Goal: Find specific page/section: Find specific page/section

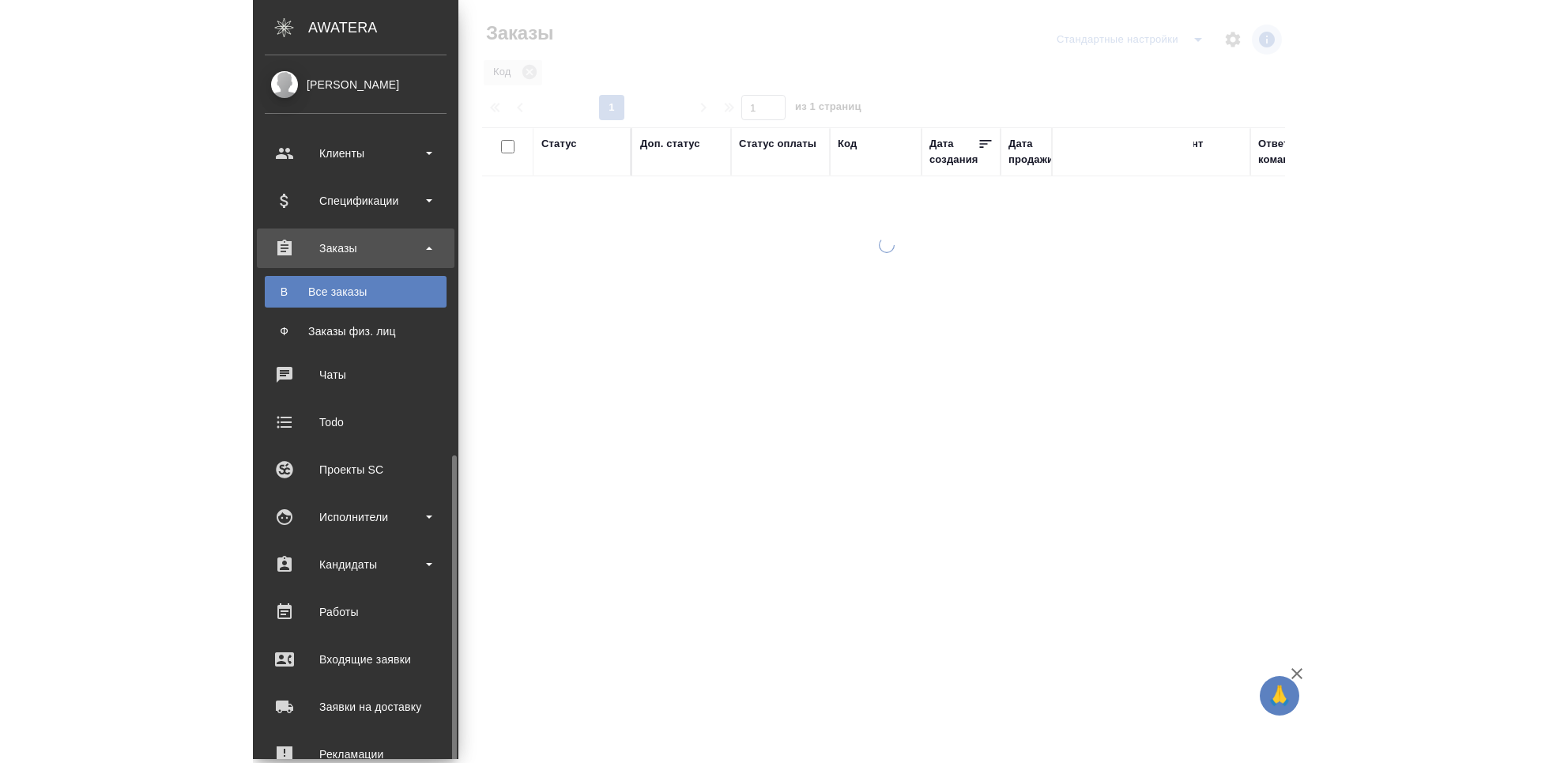
scroll to position [228, 0]
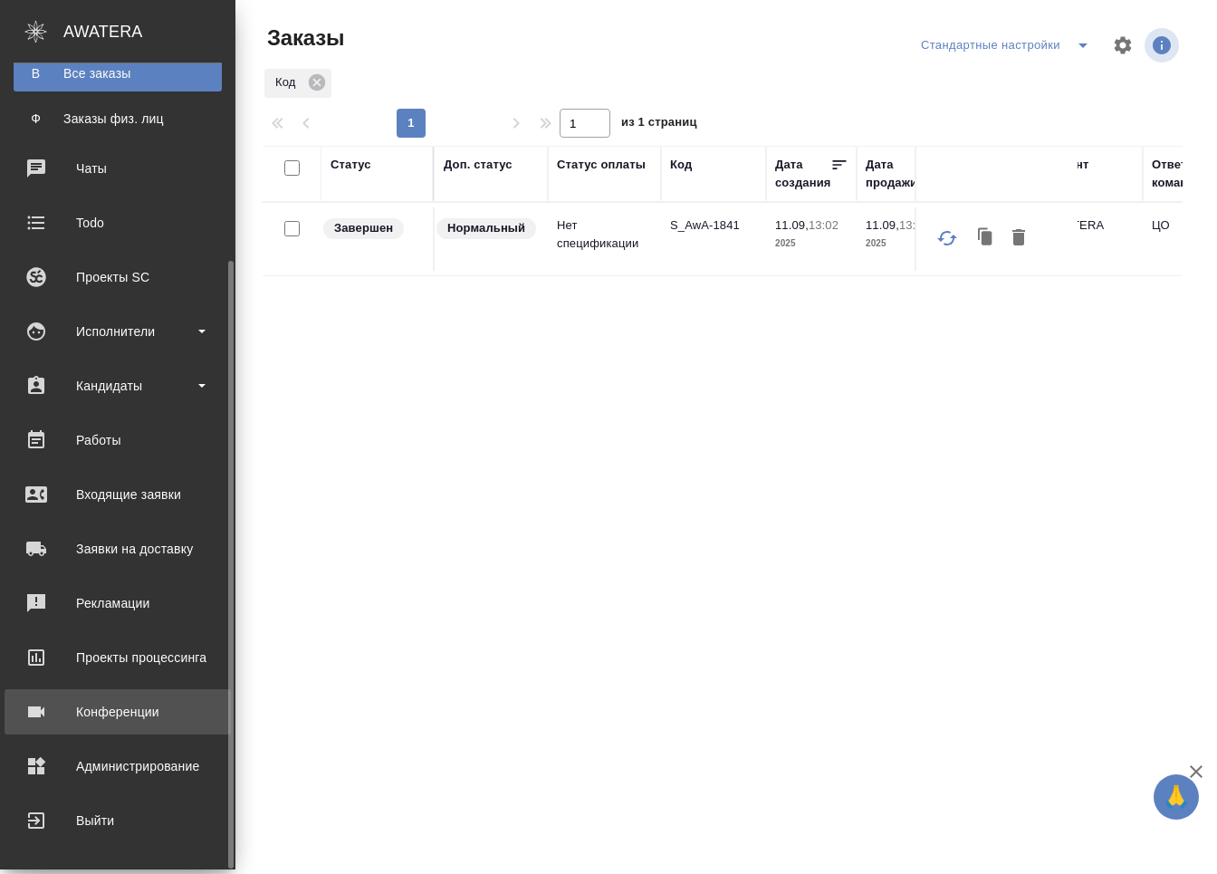
click at [76, 722] on div "Конференции" at bounding box center [118, 711] width 208 height 27
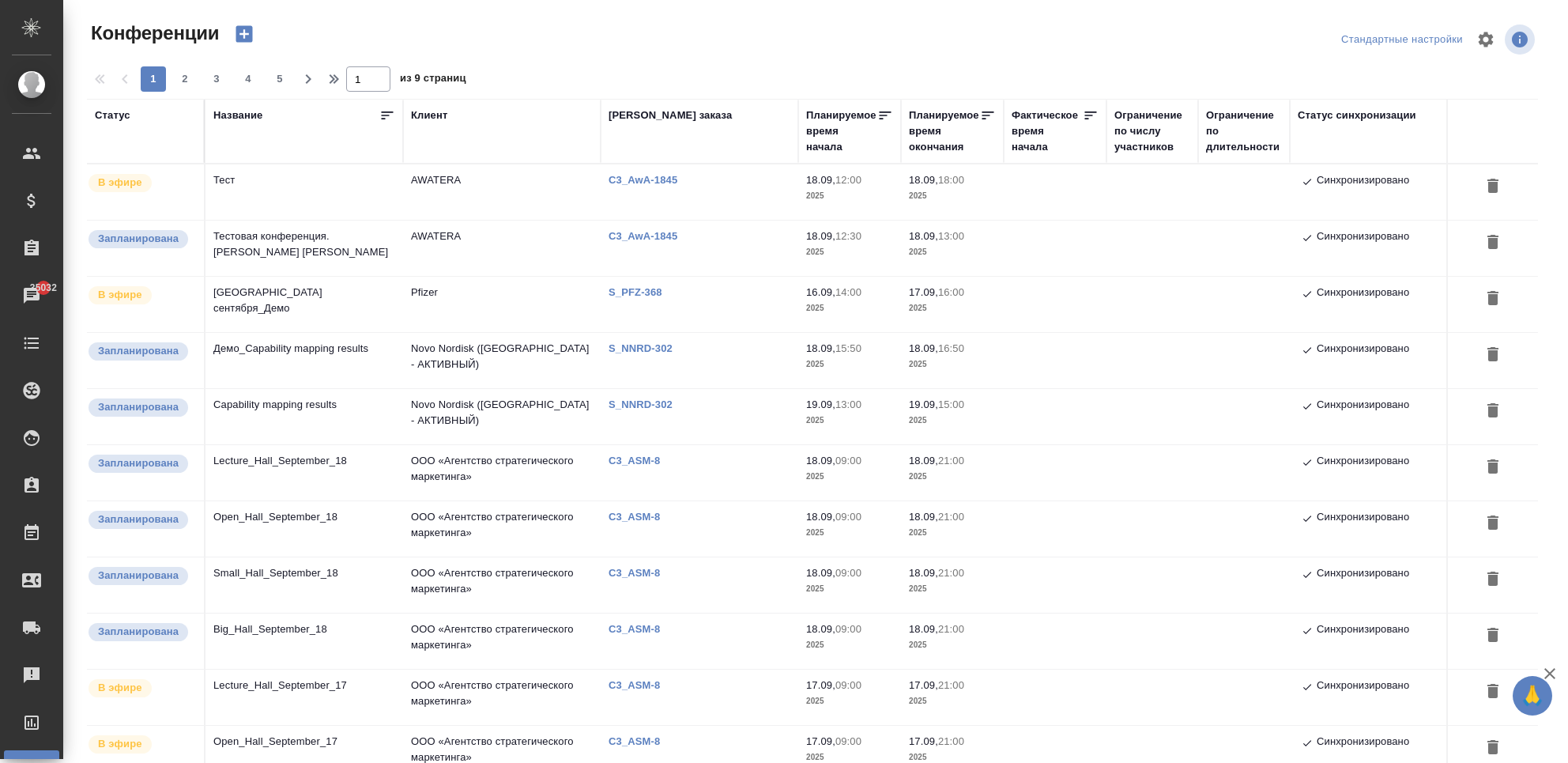
click at [643, 462] on p "C3_ASM-8" at bounding box center [640, 461] width 63 height 12
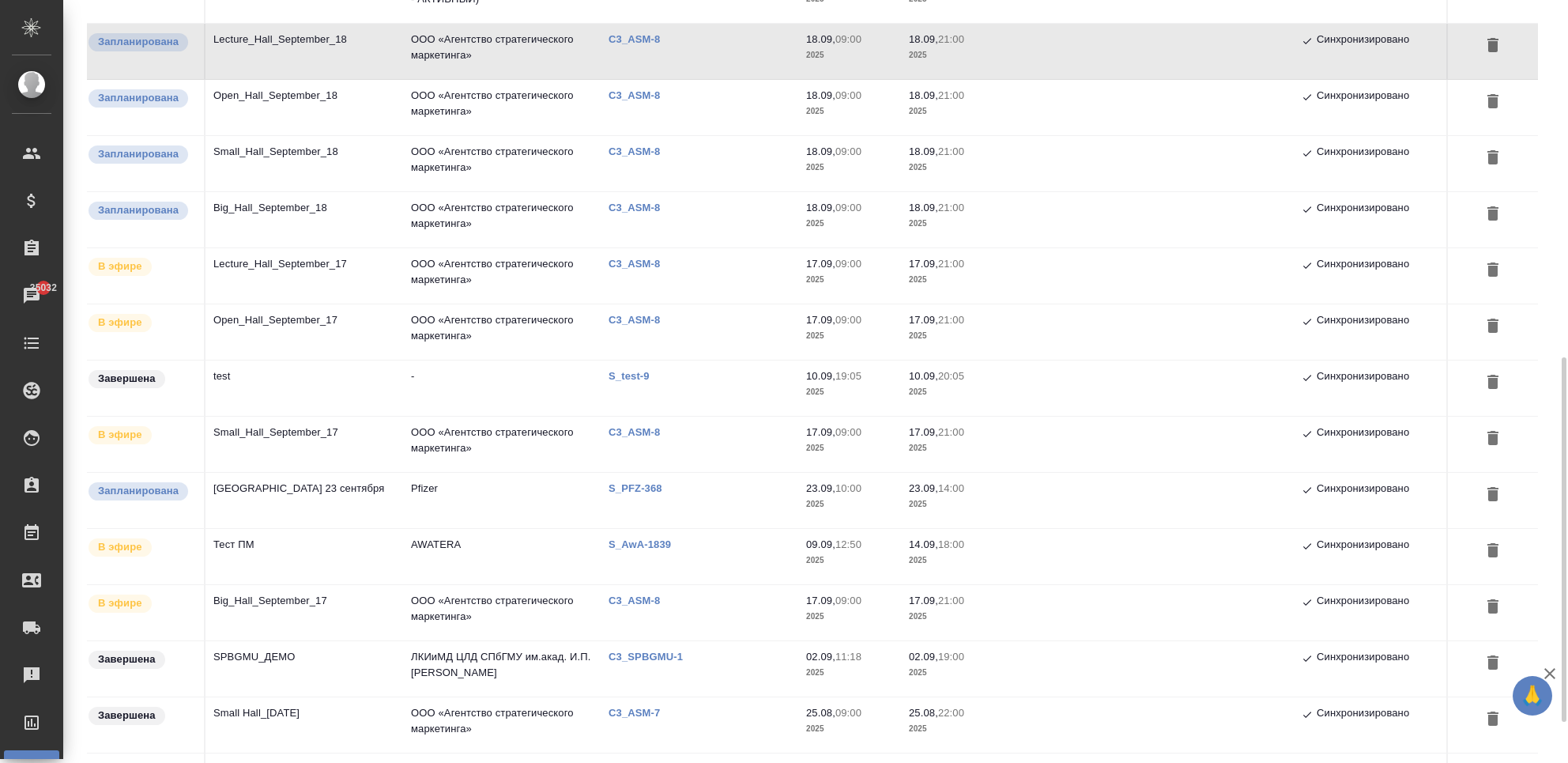
scroll to position [526, 0]
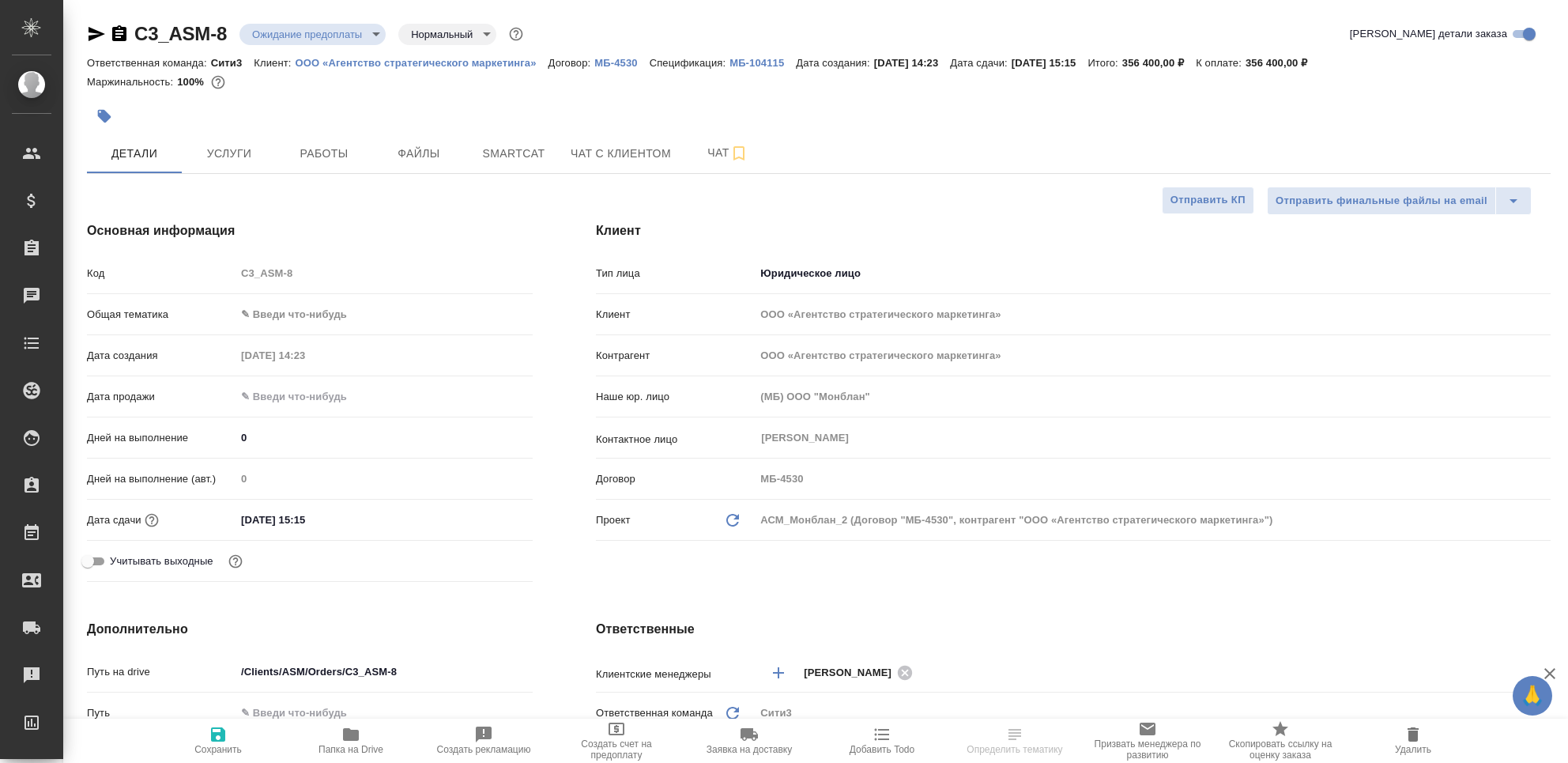
select select "RU"
click at [339, 149] on span "Работы" at bounding box center [324, 154] width 76 height 20
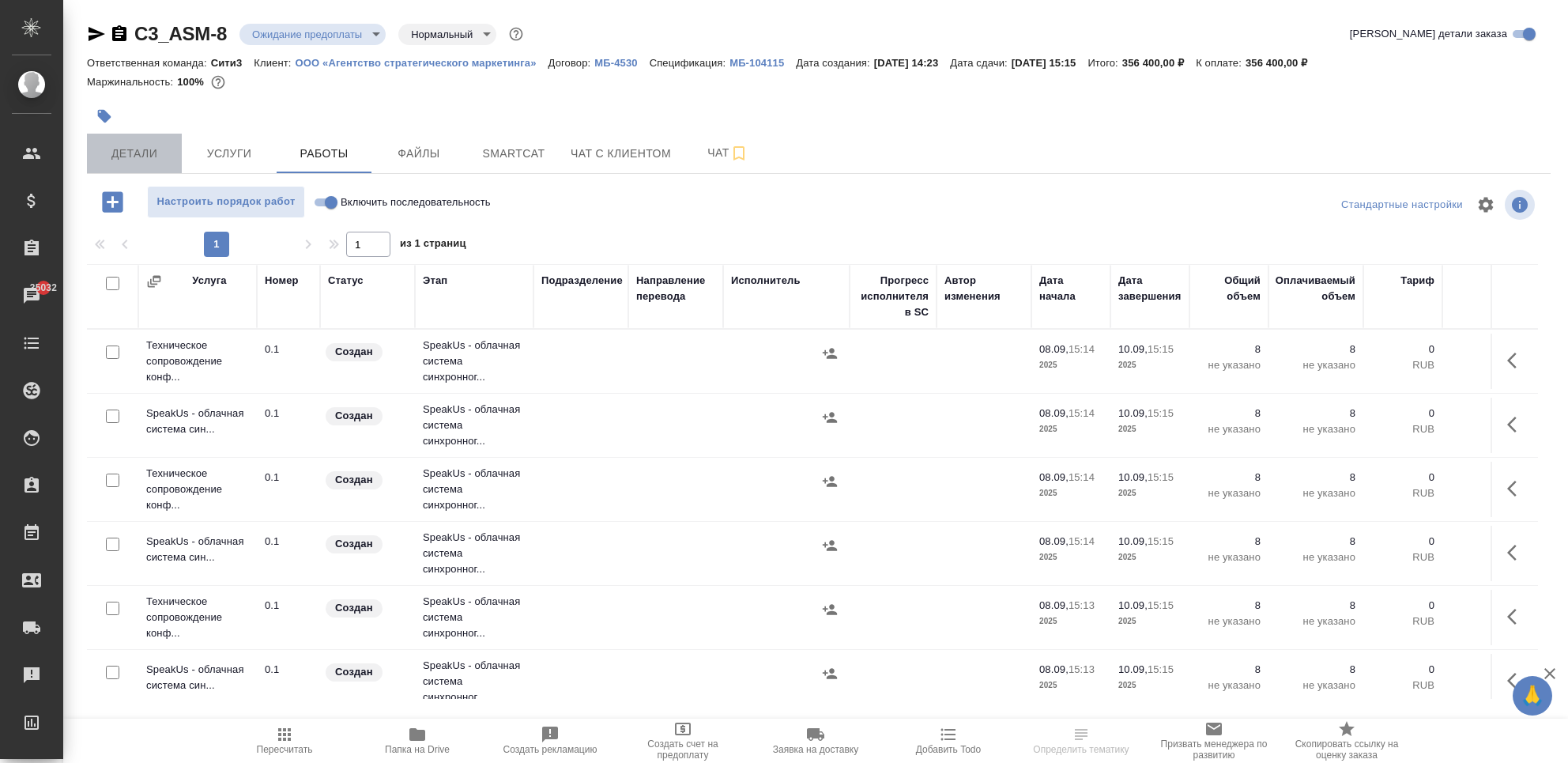
click at [123, 156] on span "Детали" at bounding box center [134, 154] width 76 height 20
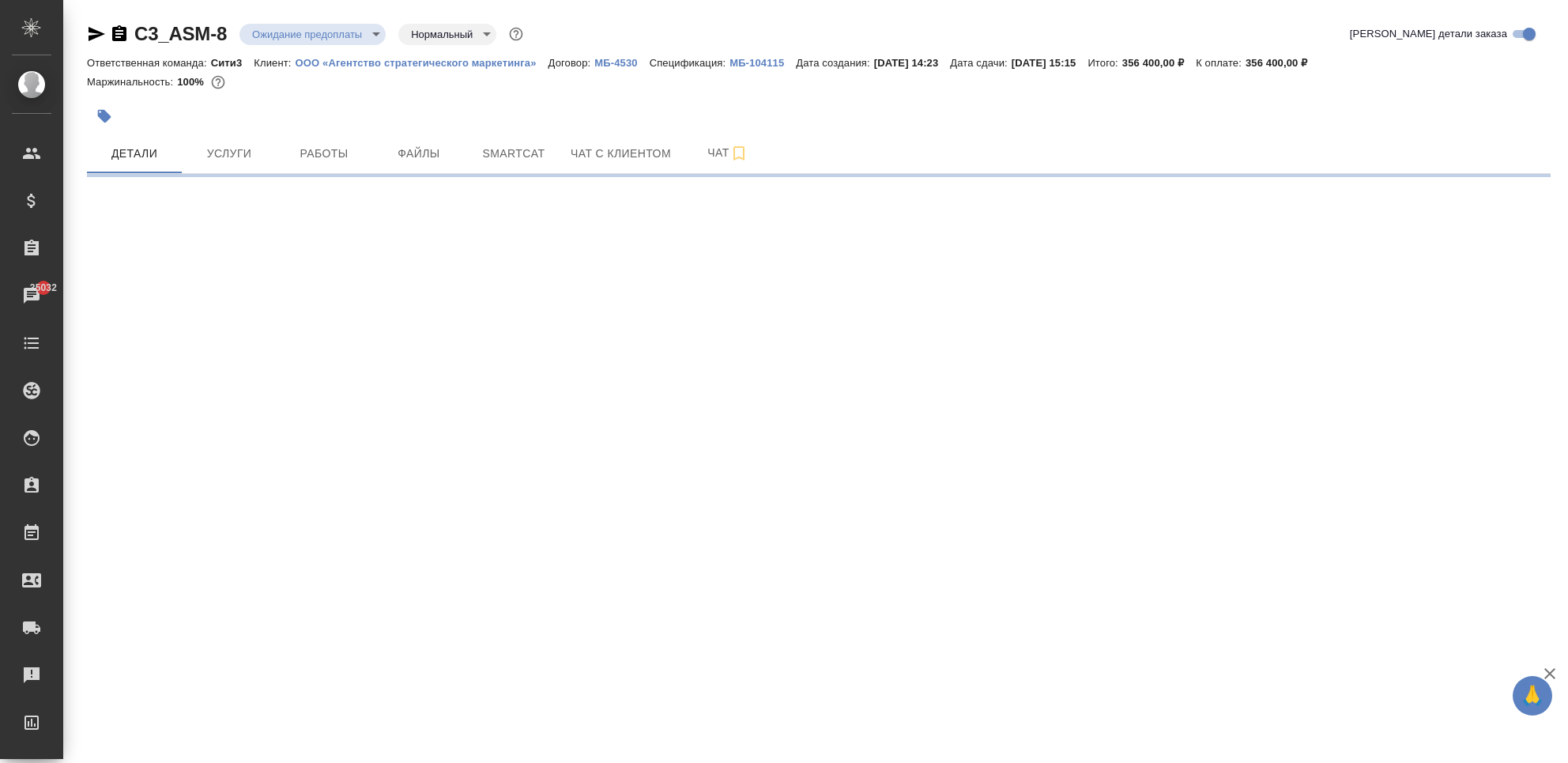
select select "RU"
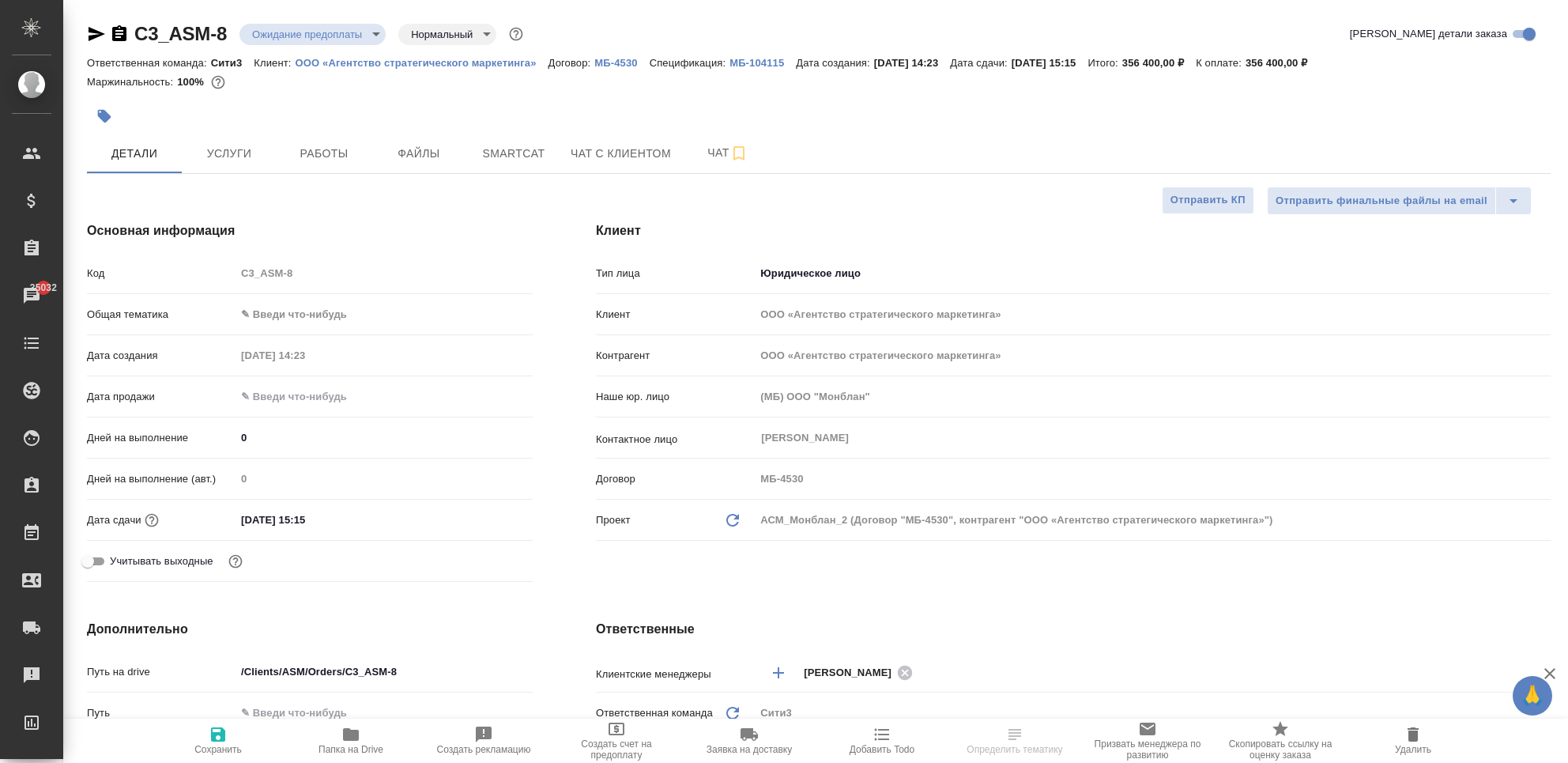
type textarea "x"
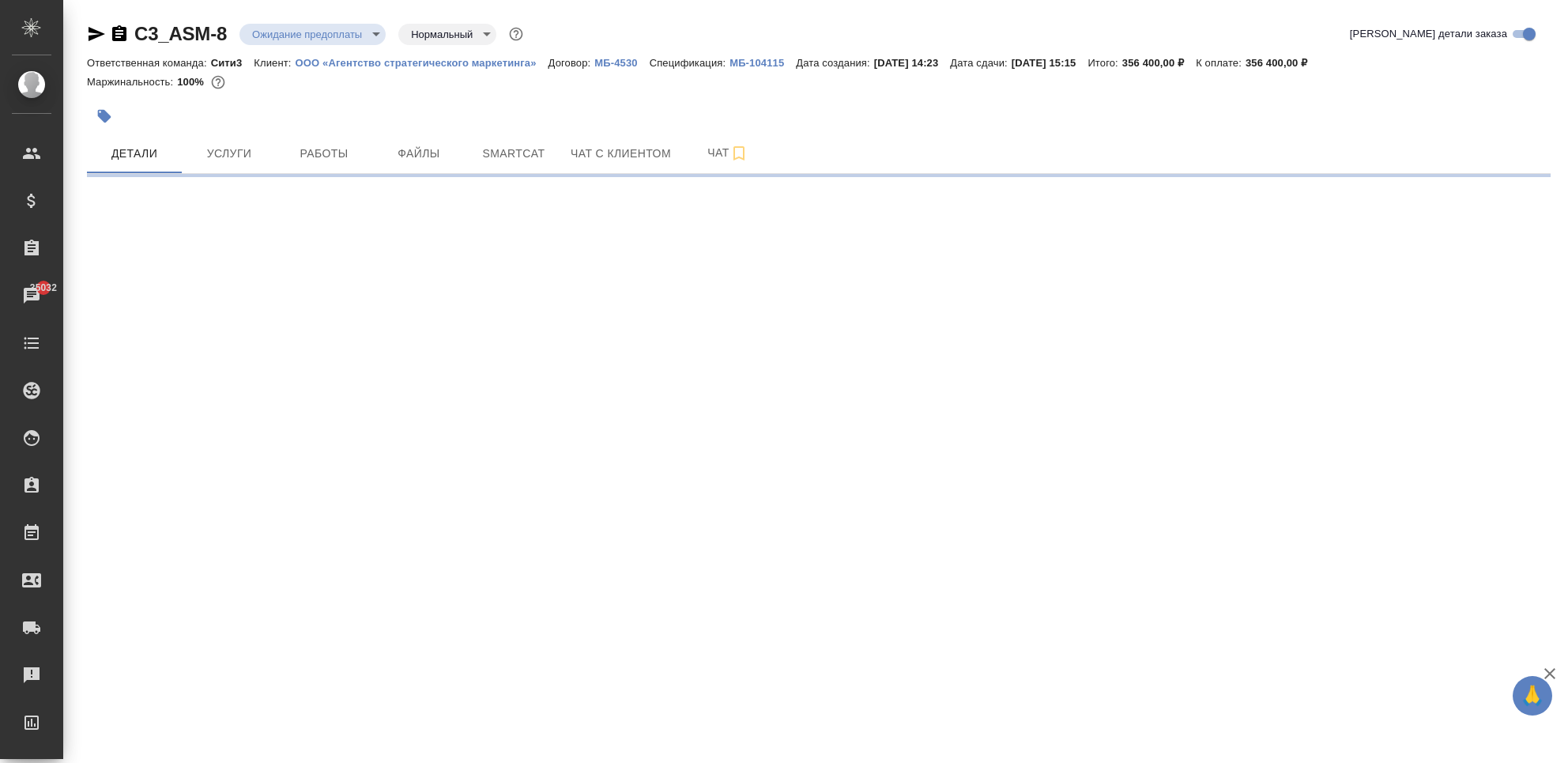
select select "RU"
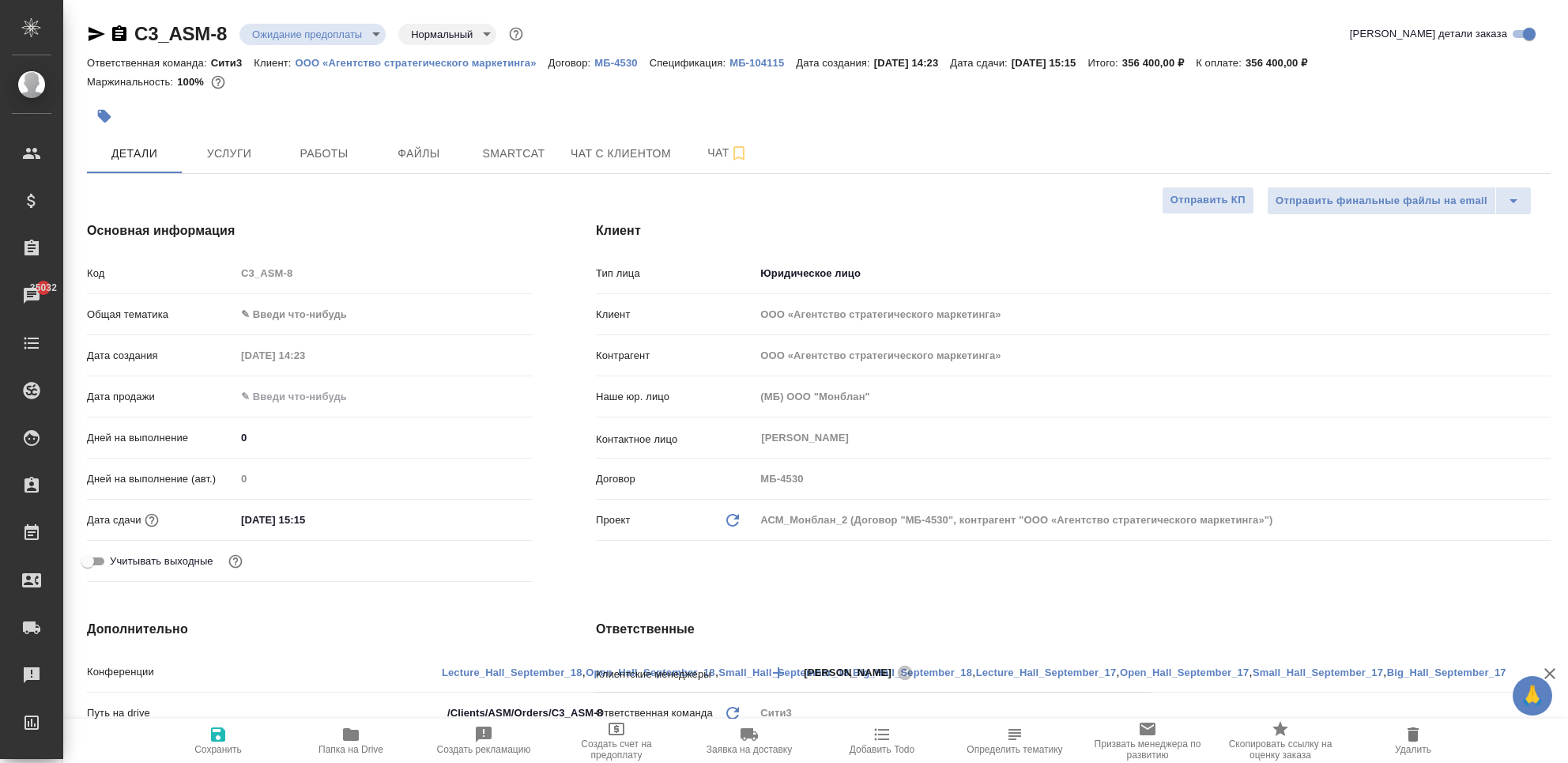
type textarea "x"
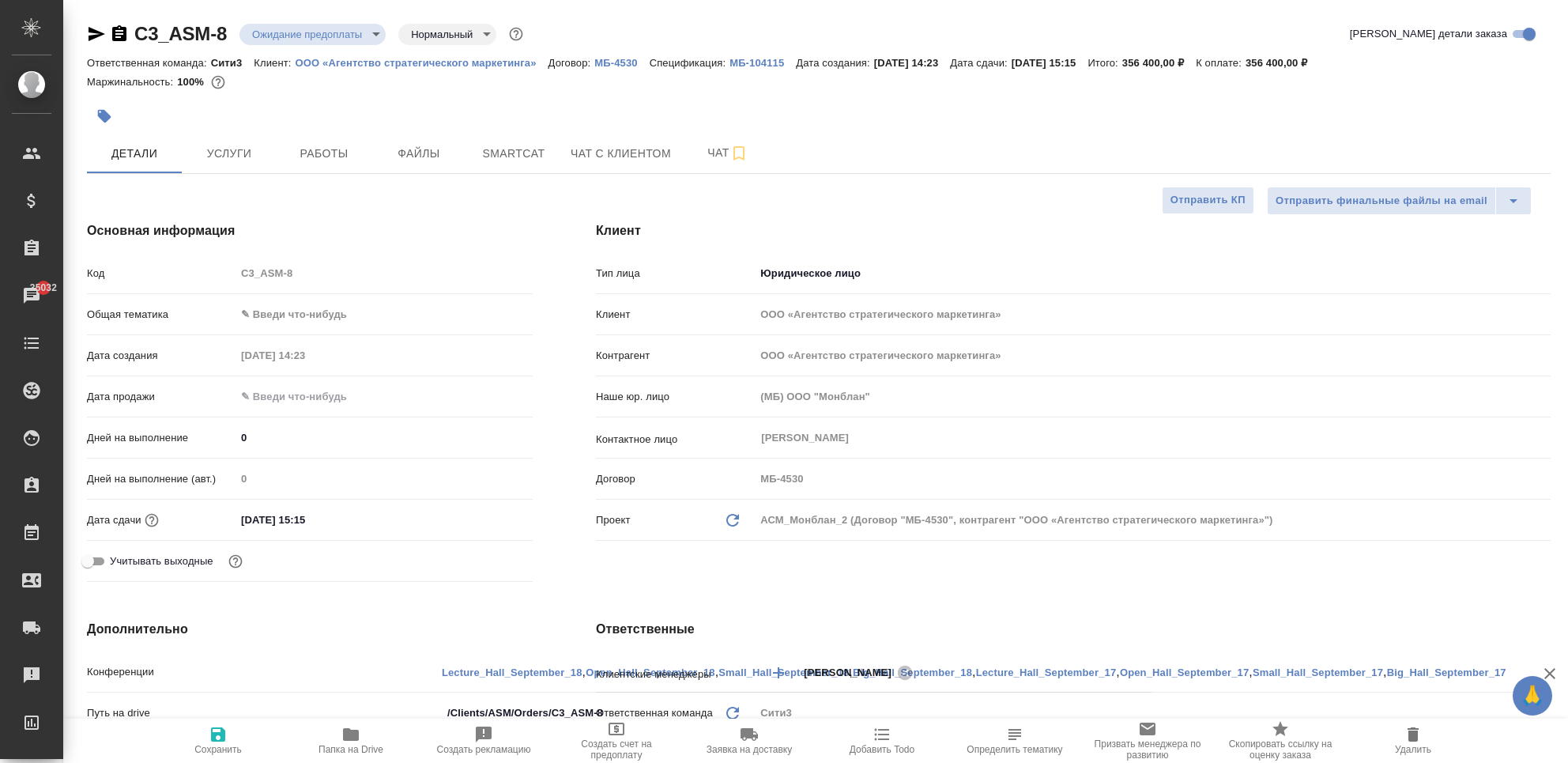
type textarea "x"
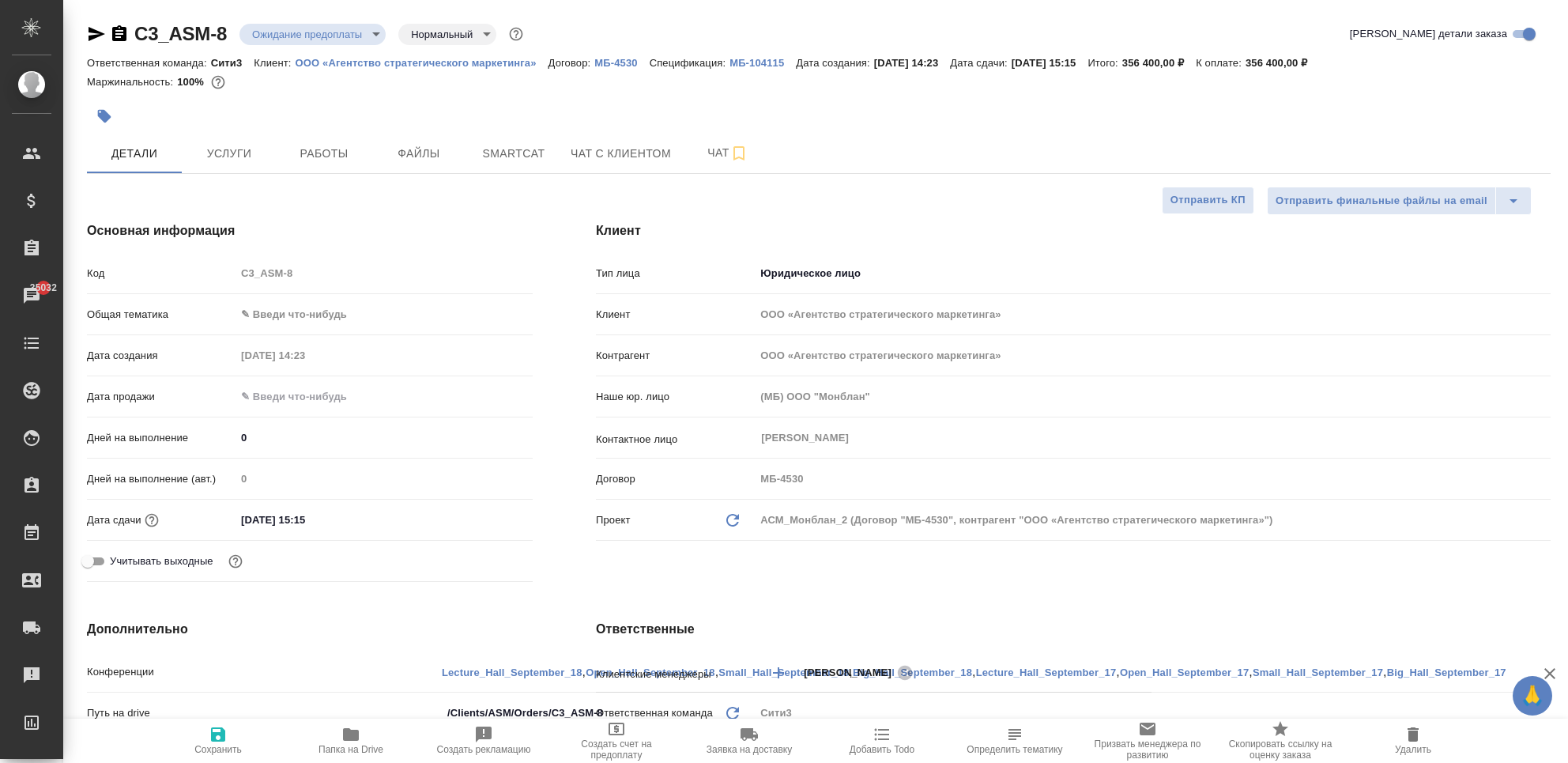
type textarea "x"
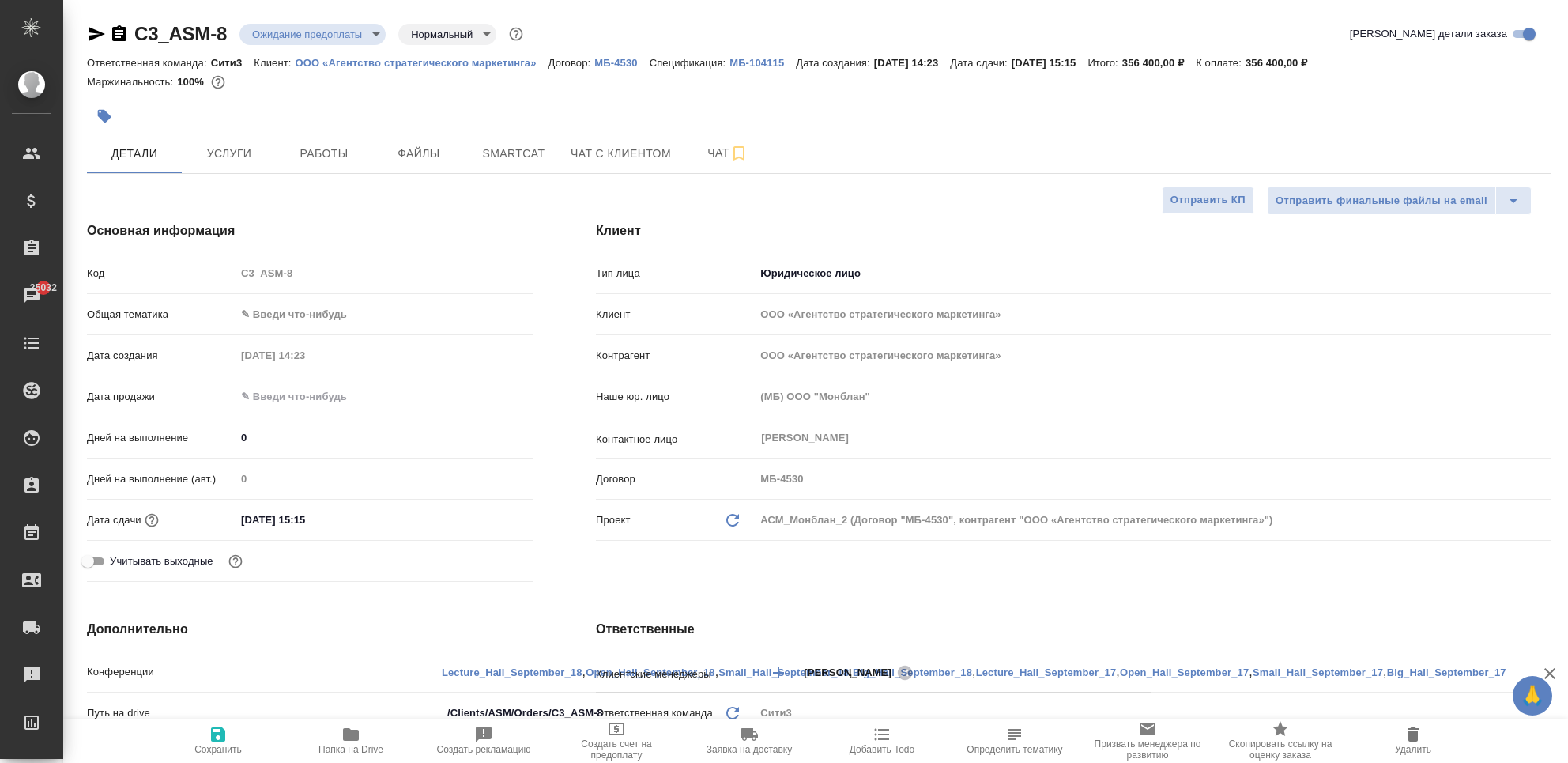
type textarea "x"
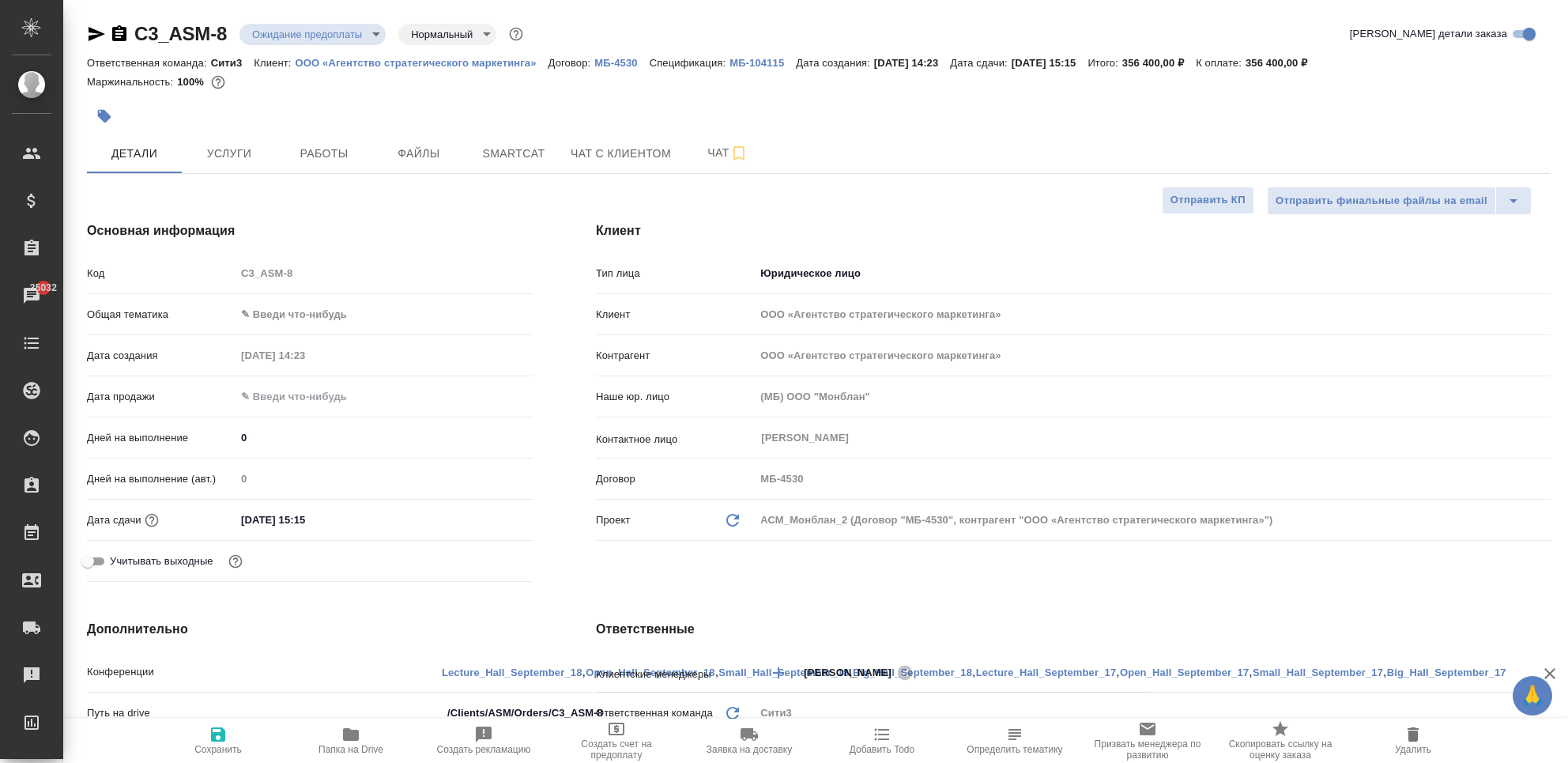
type textarea "x"
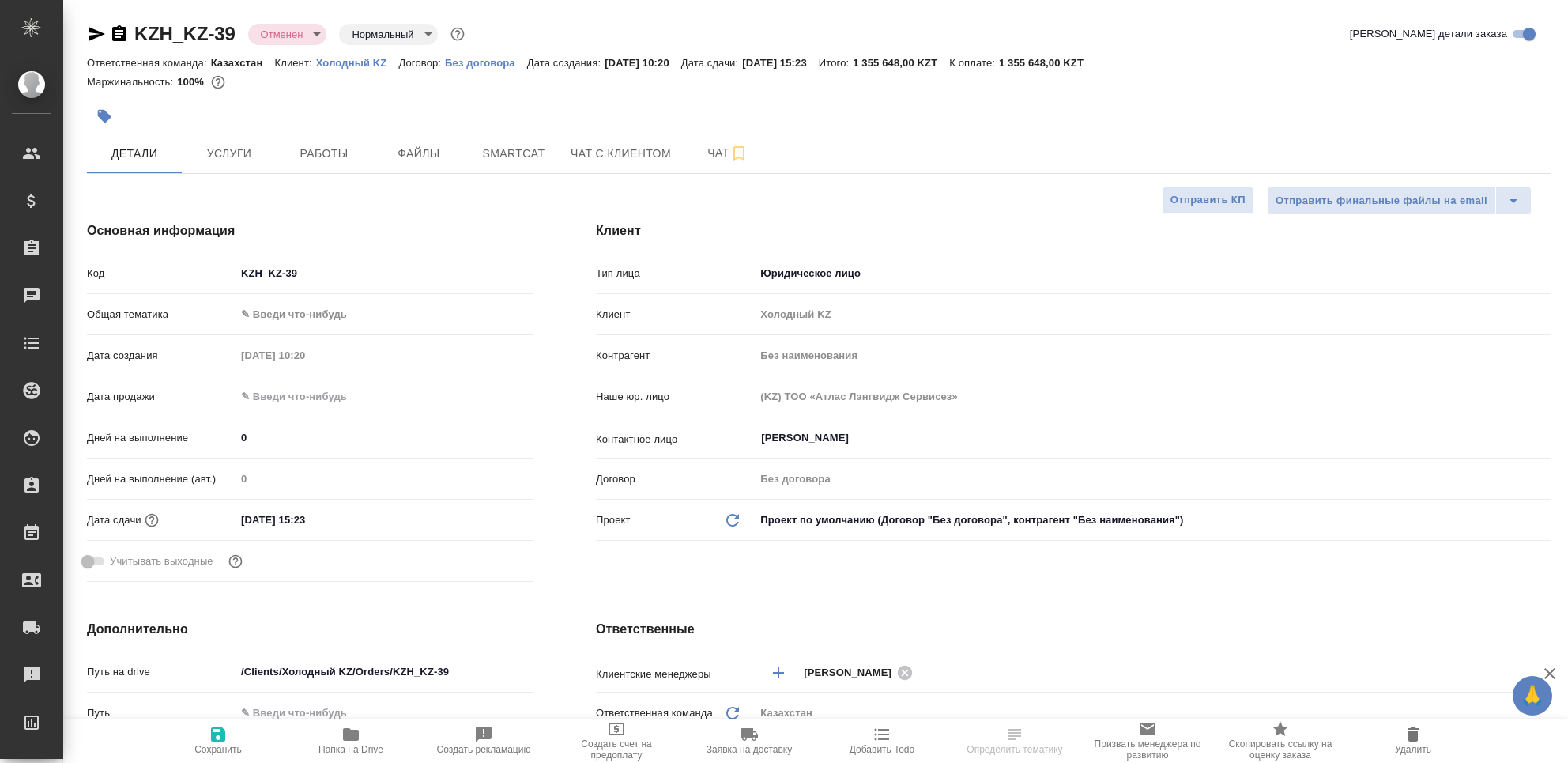
select select "RU"
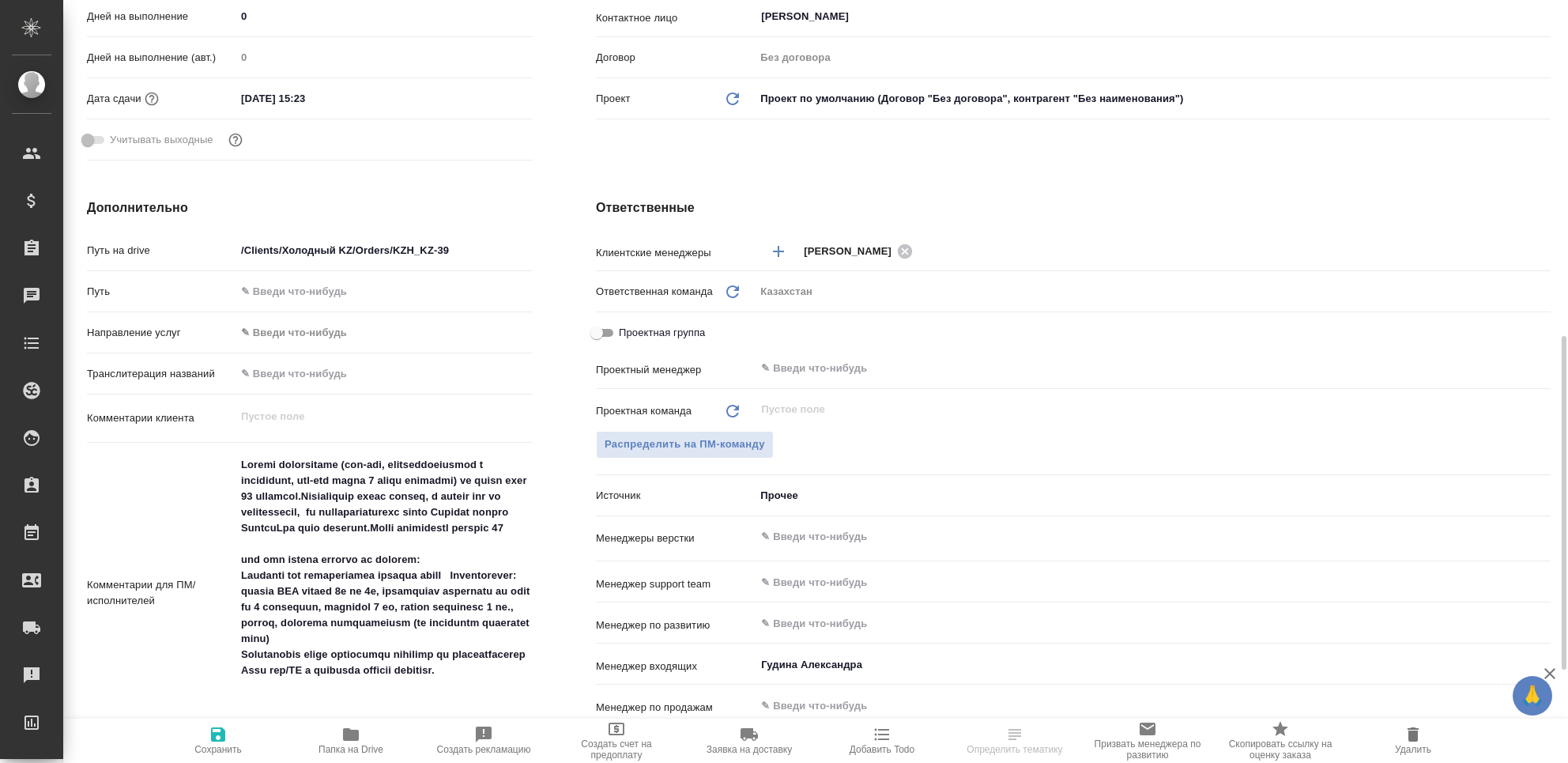
scroll to position [526, 0]
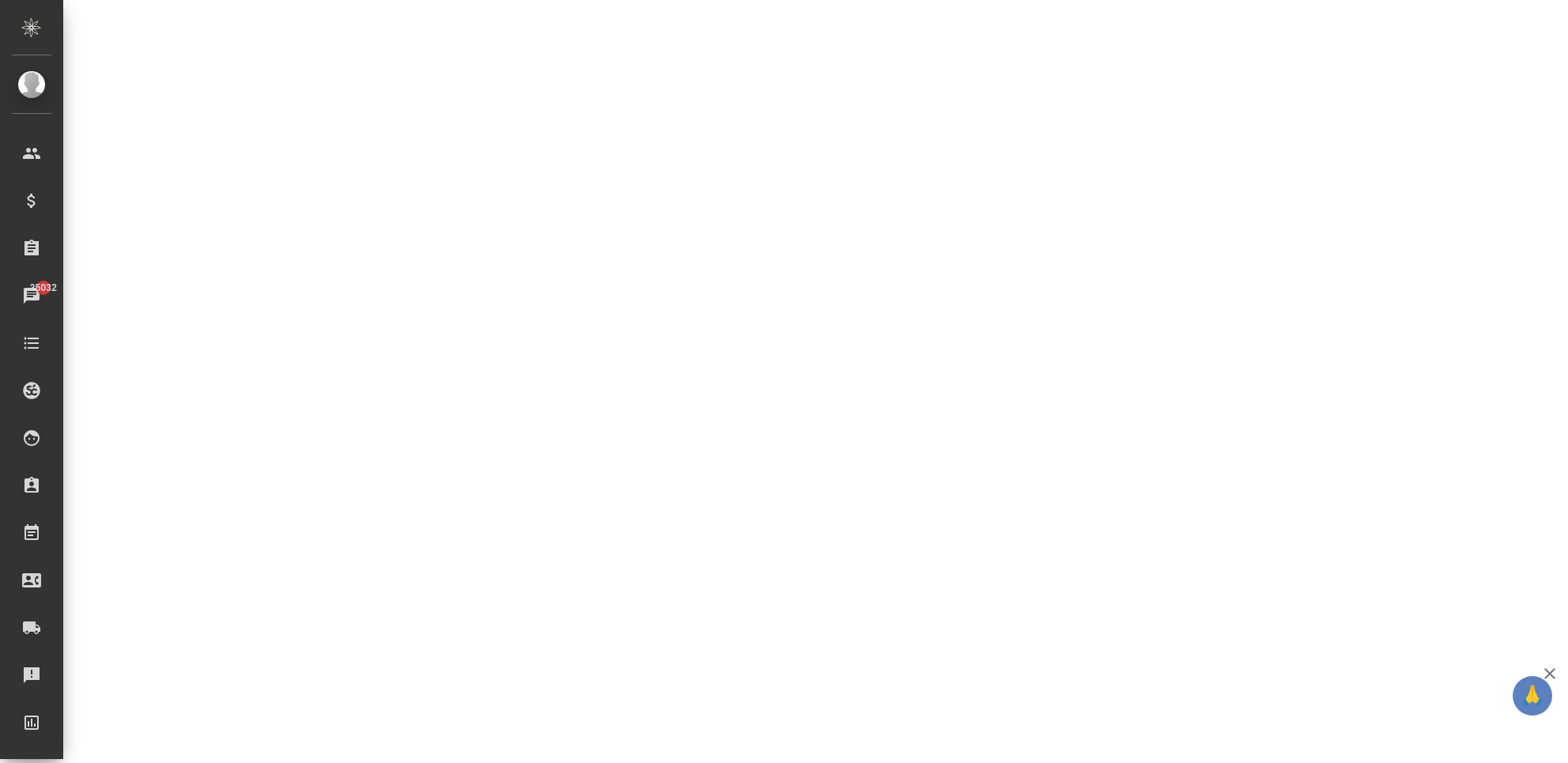
select select "RU"
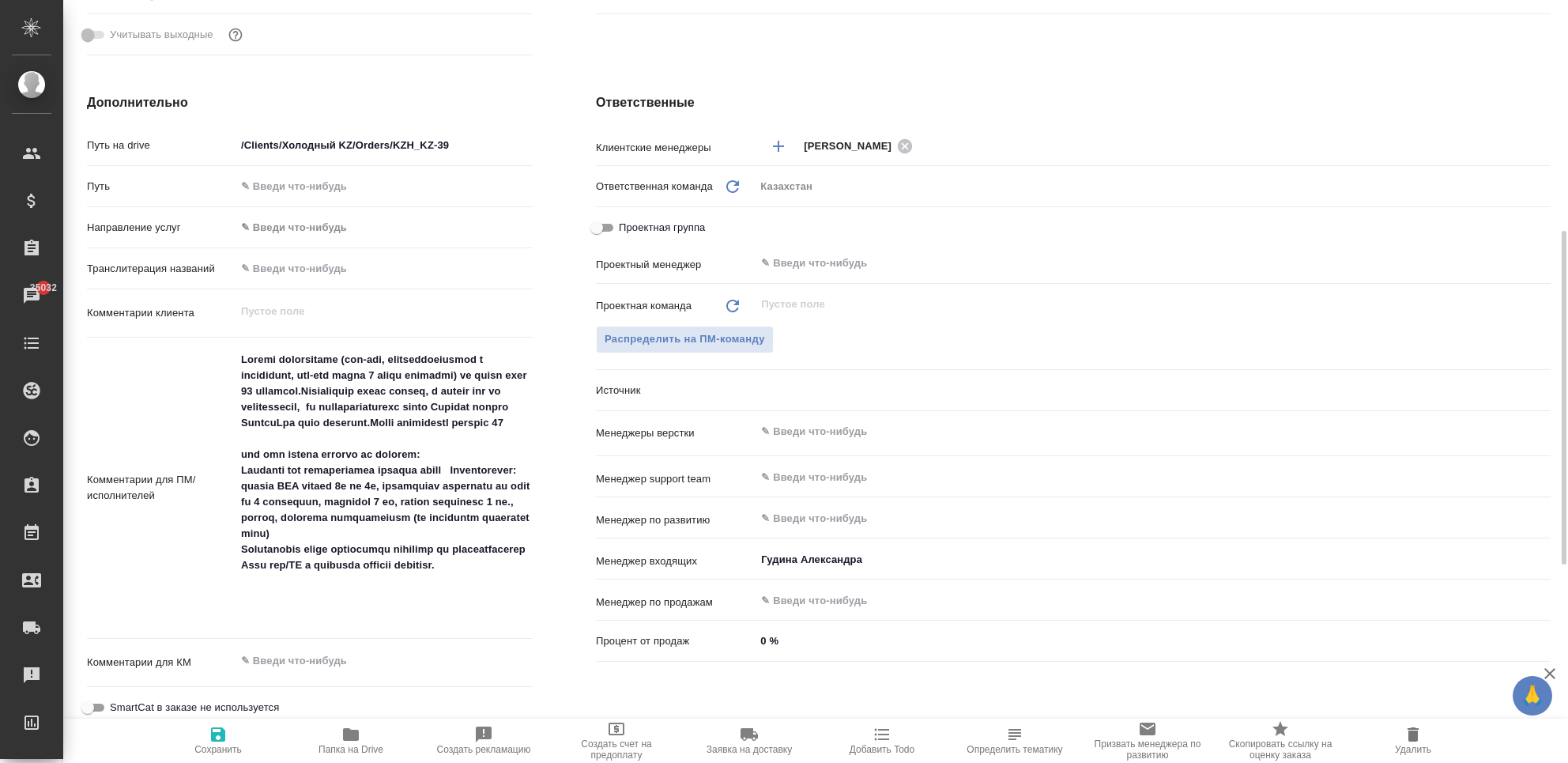
type textarea "x"
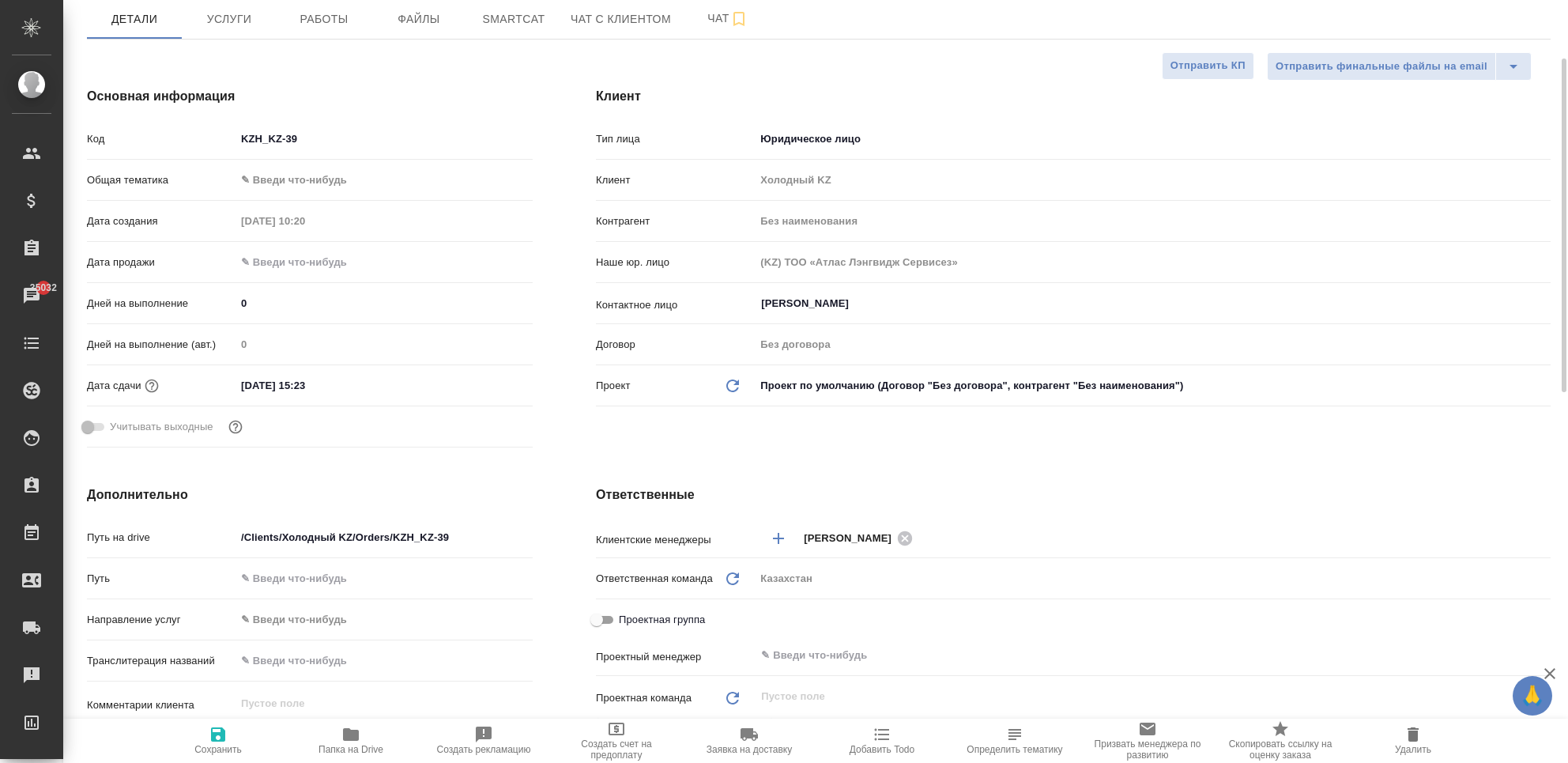
scroll to position [0, 0]
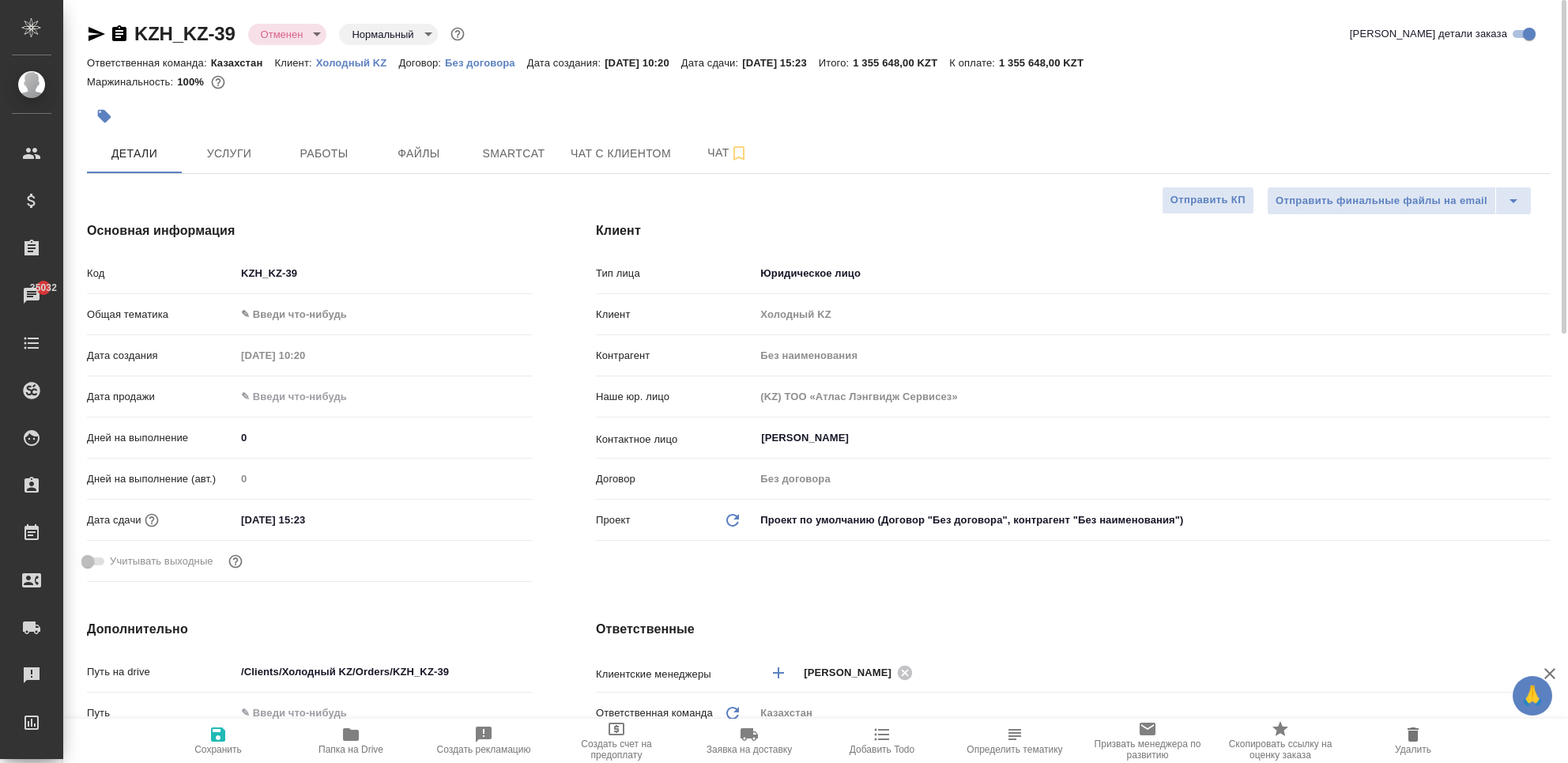
click at [253, 131] on div at bounding box center [575, 116] width 976 height 35
click at [250, 134] on button "Услуги" at bounding box center [229, 153] width 95 height 39
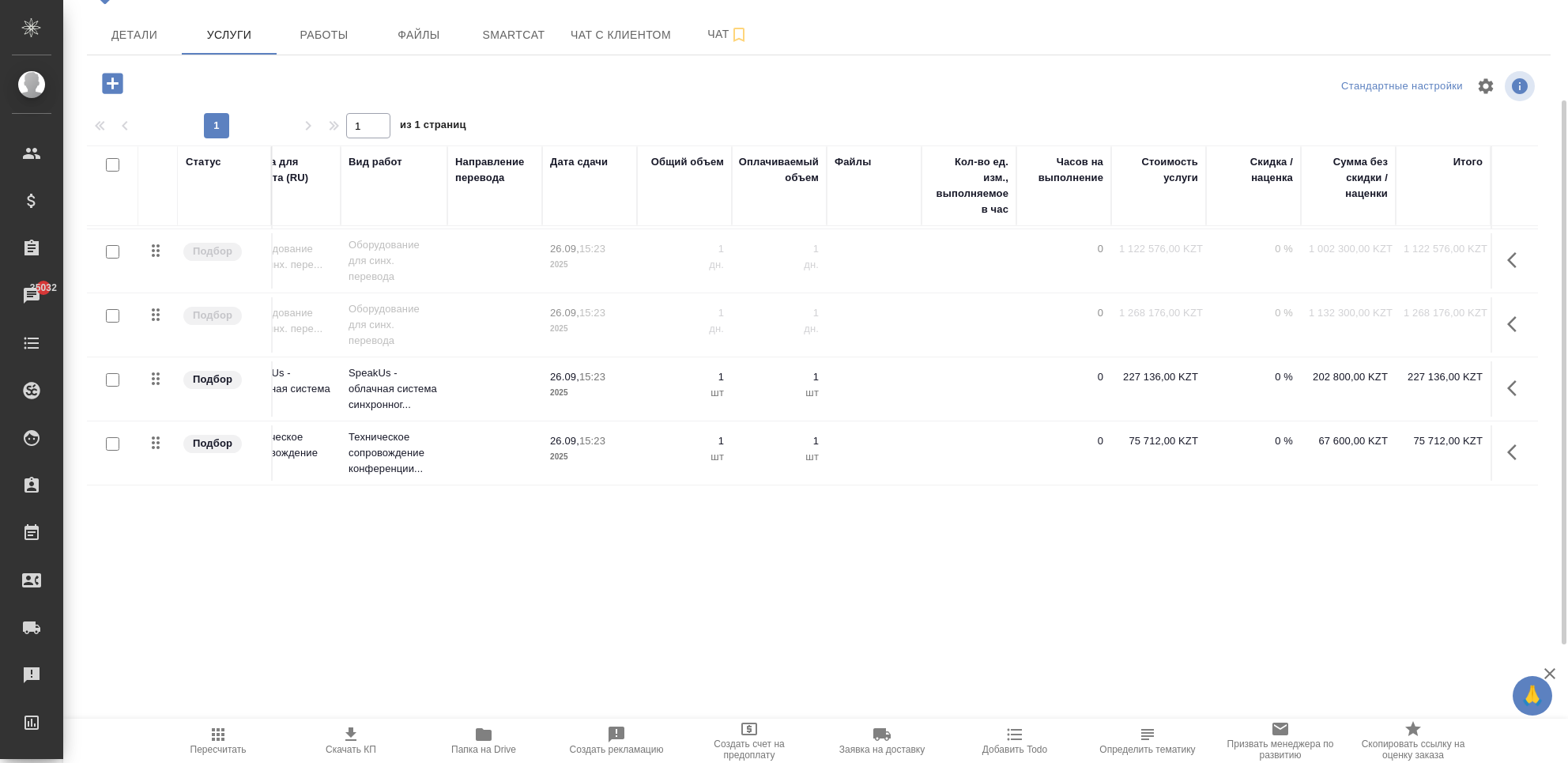
scroll to position [127, 0]
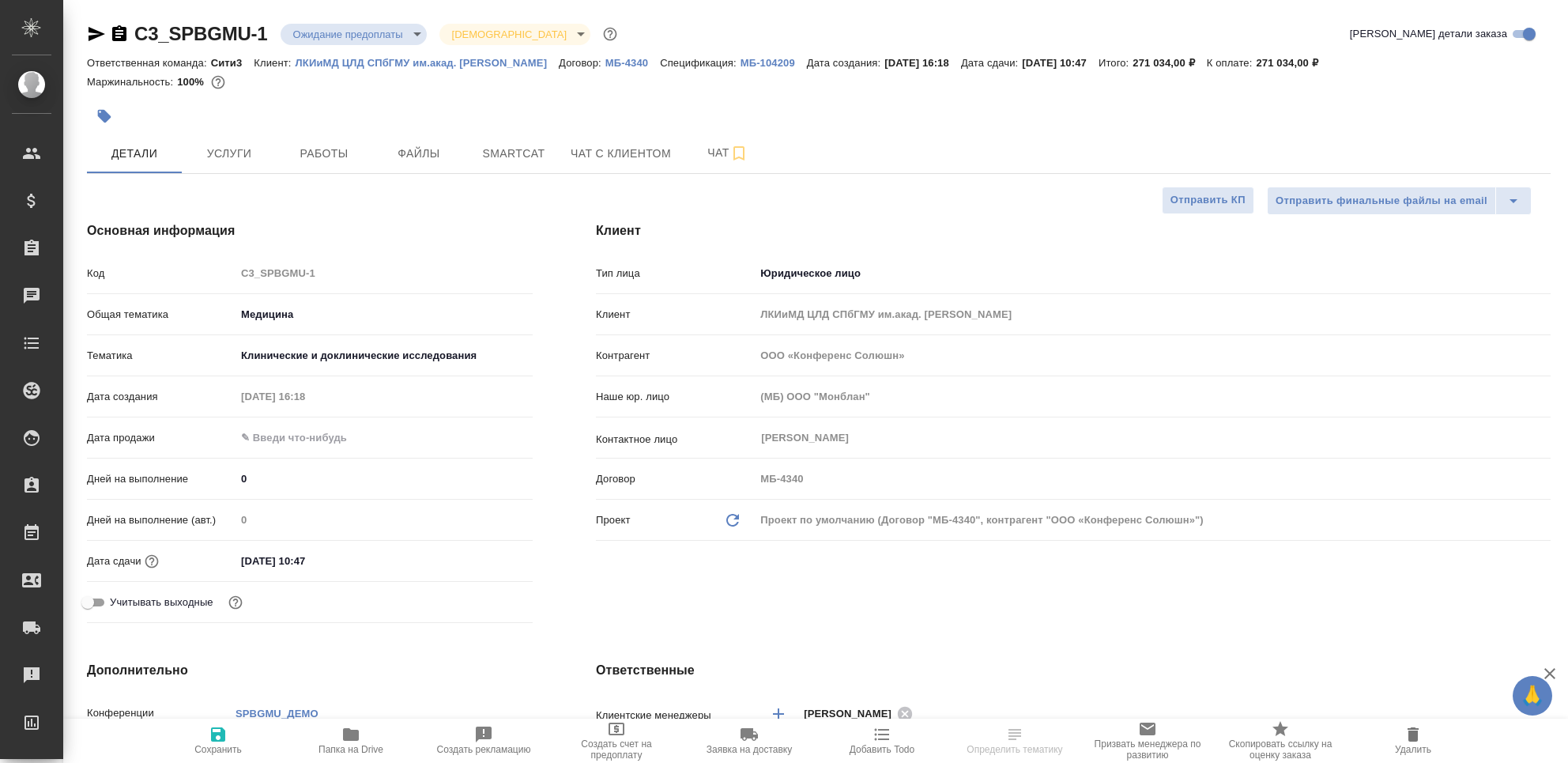
select select "RU"
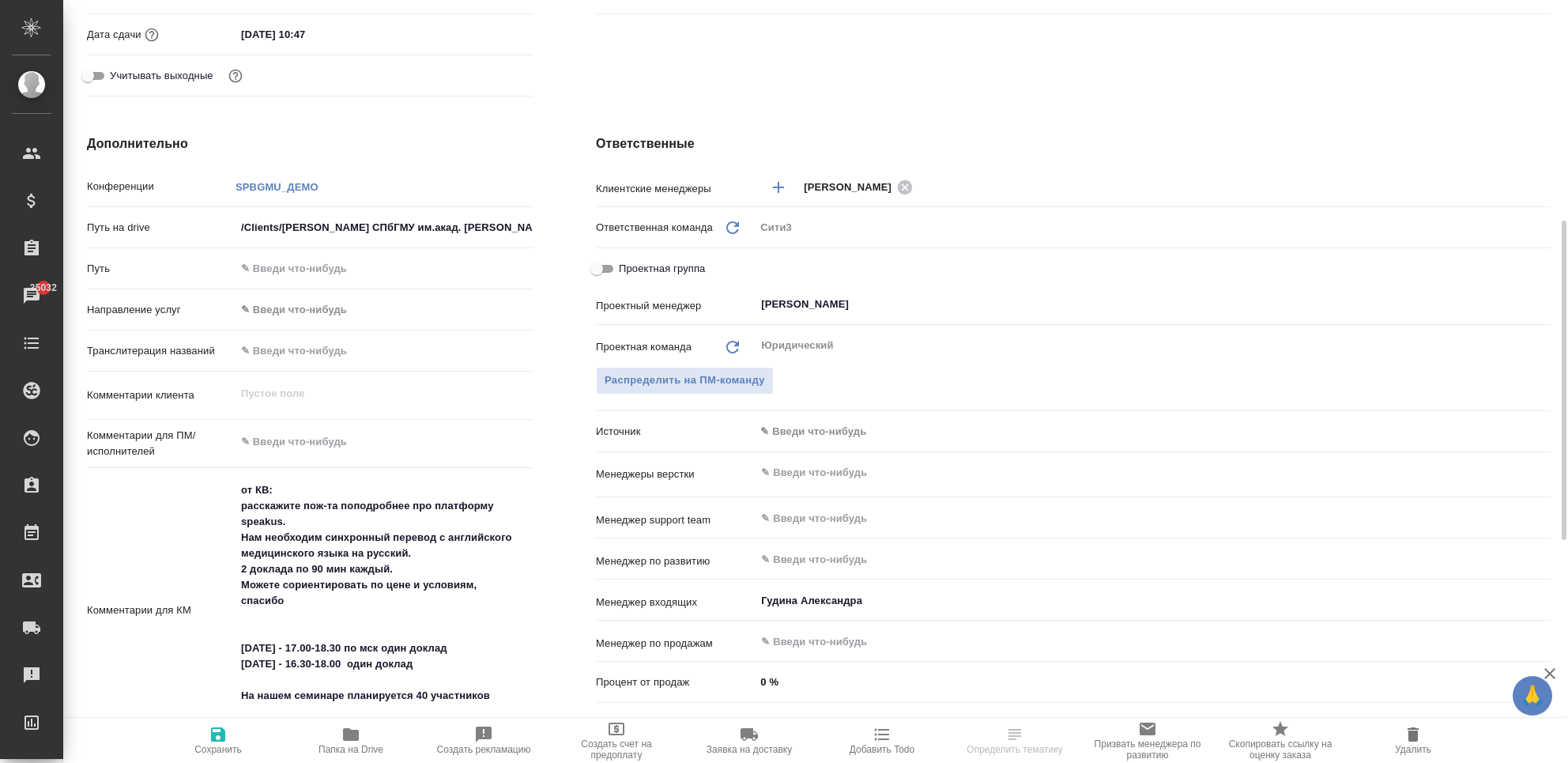
scroll to position [633, 0]
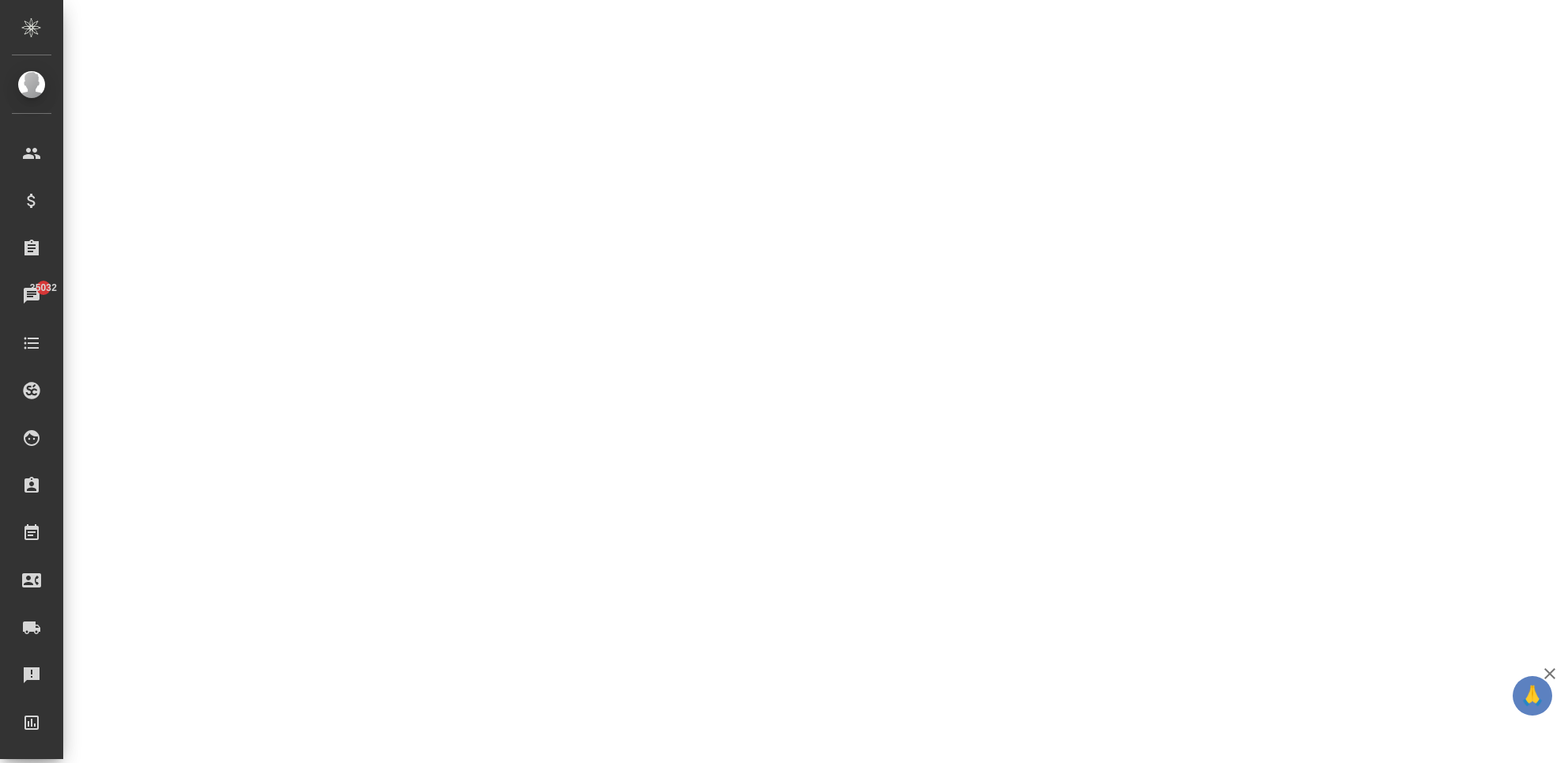
select select "RU"
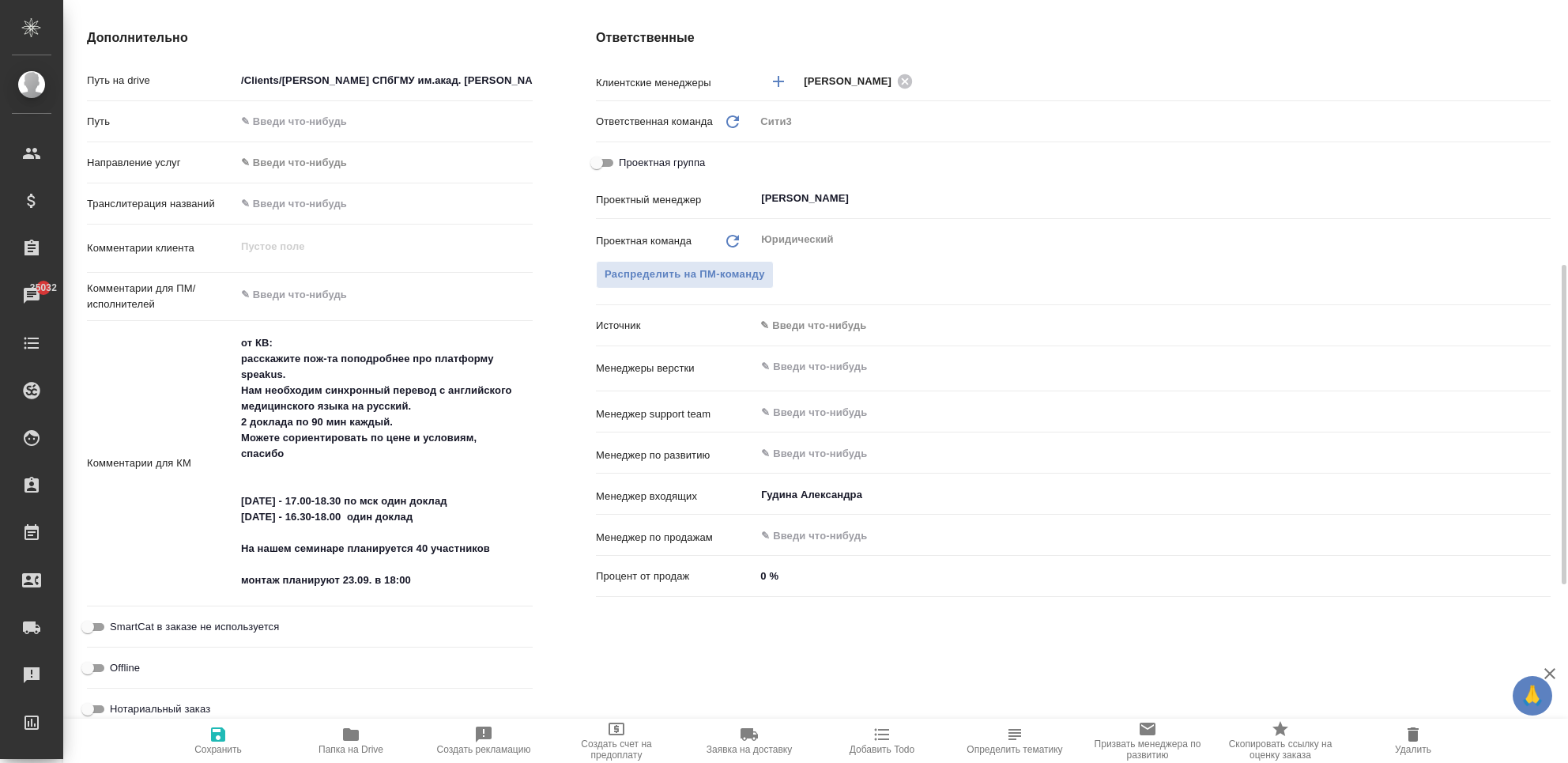
type textarea "x"
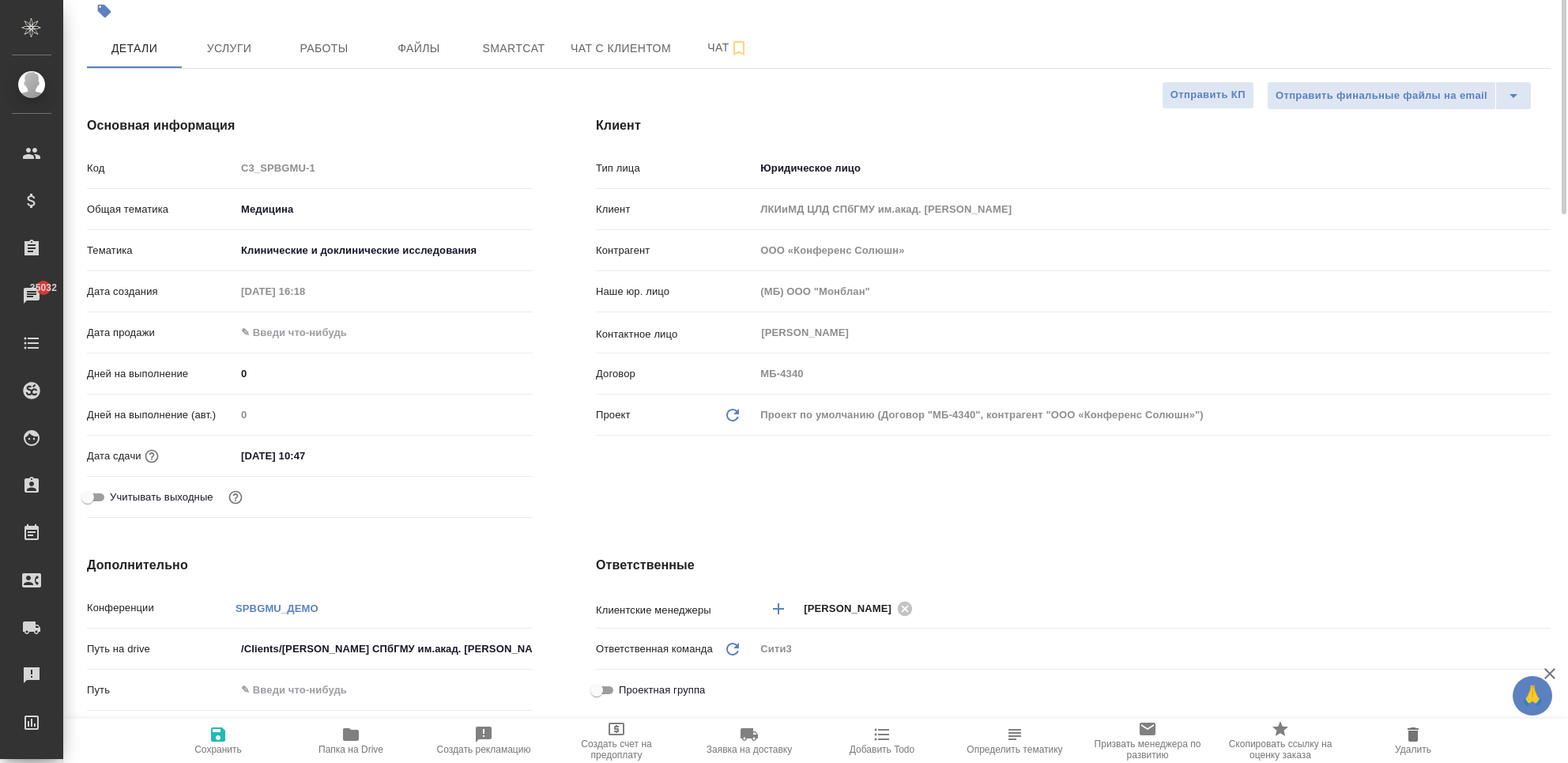
scroll to position [0, 0]
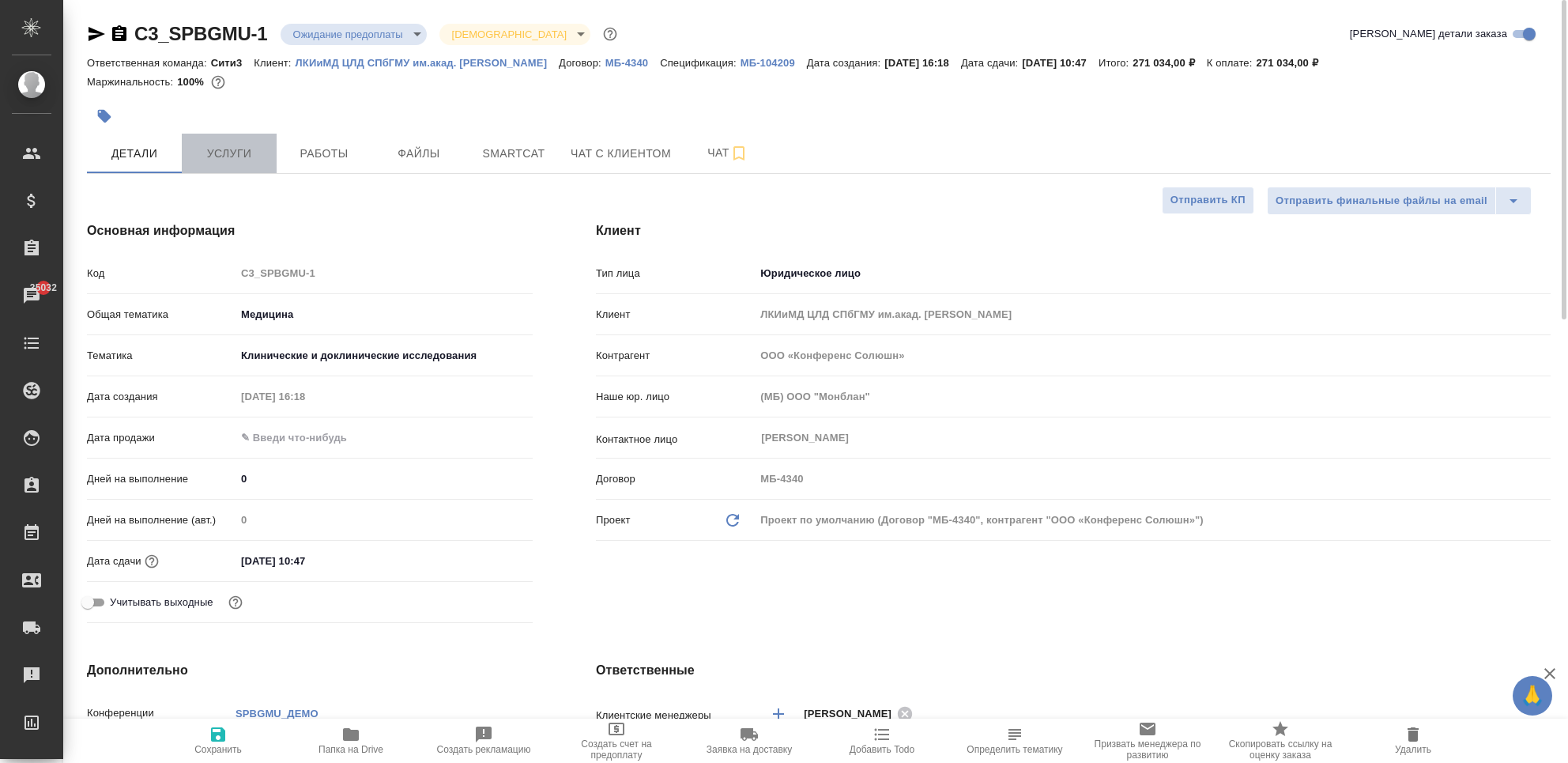
click at [250, 146] on span "Услуги" at bounding box center [229, 154] width 76 height 20
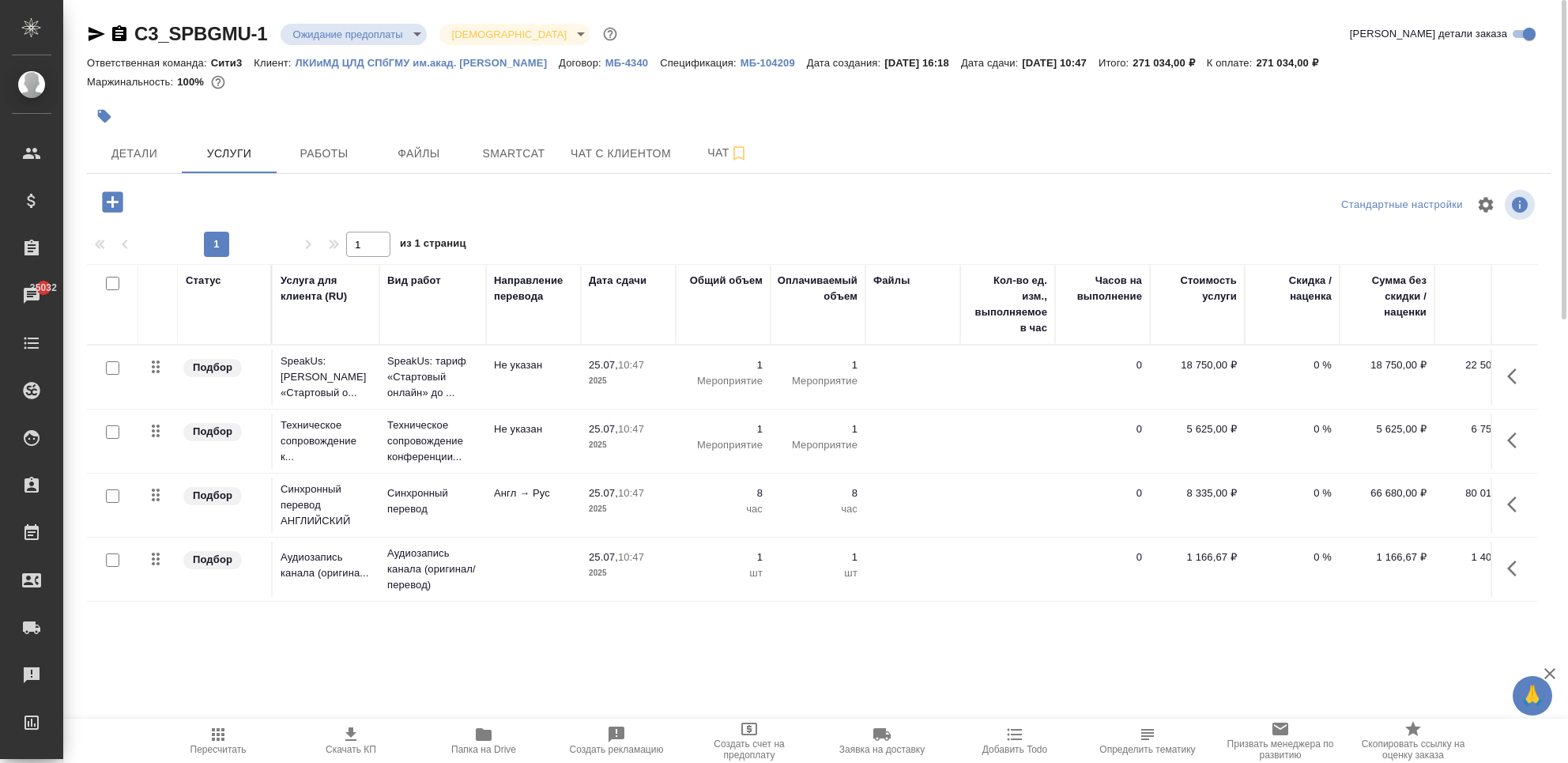
click at [1507, 372] on icon "button" at bounding box center [1517, 376] width 19 height 19
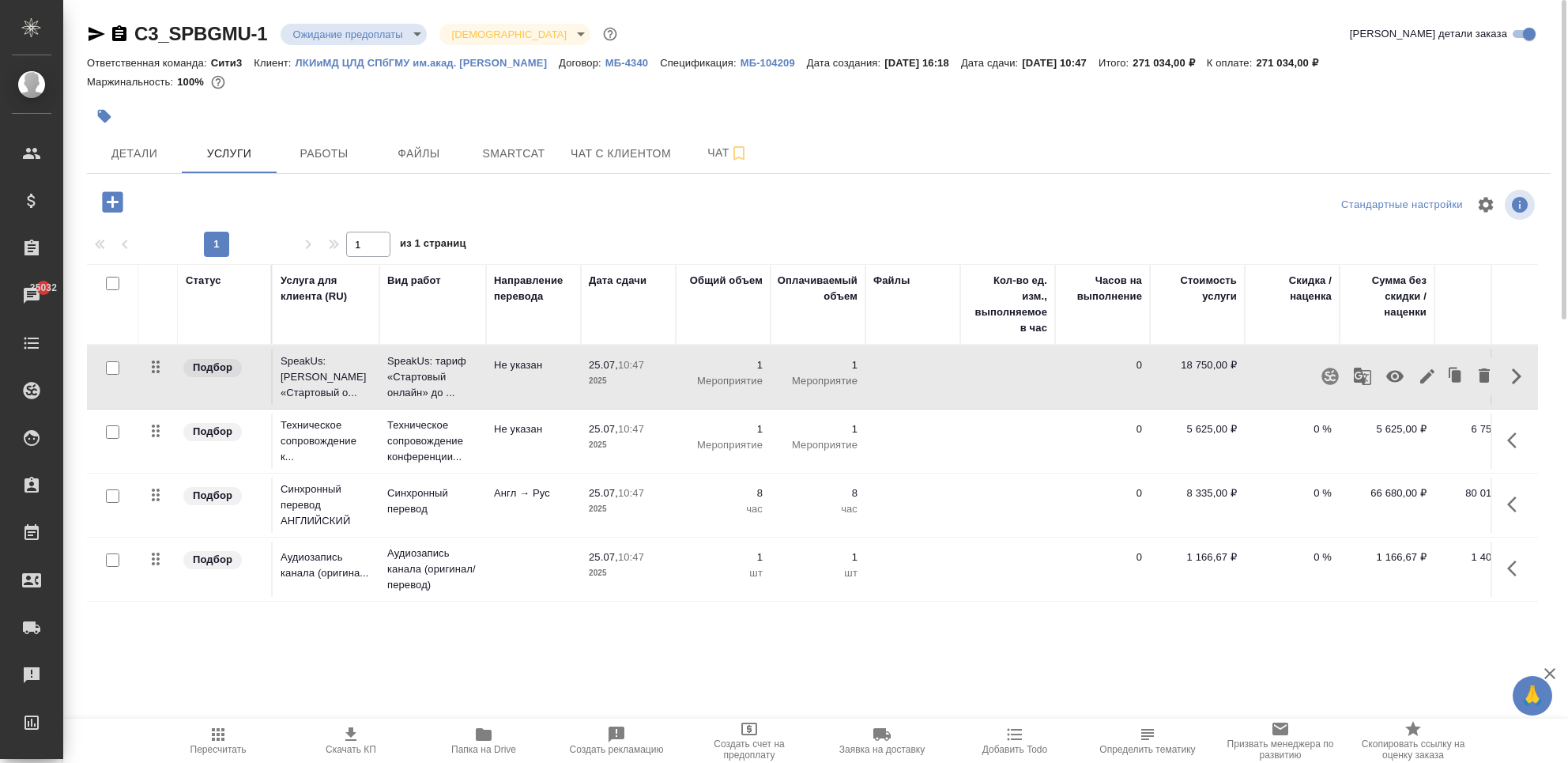
click at [1418, 375] on icon "button" at bounding box center [1428, 376] width 19 height 19
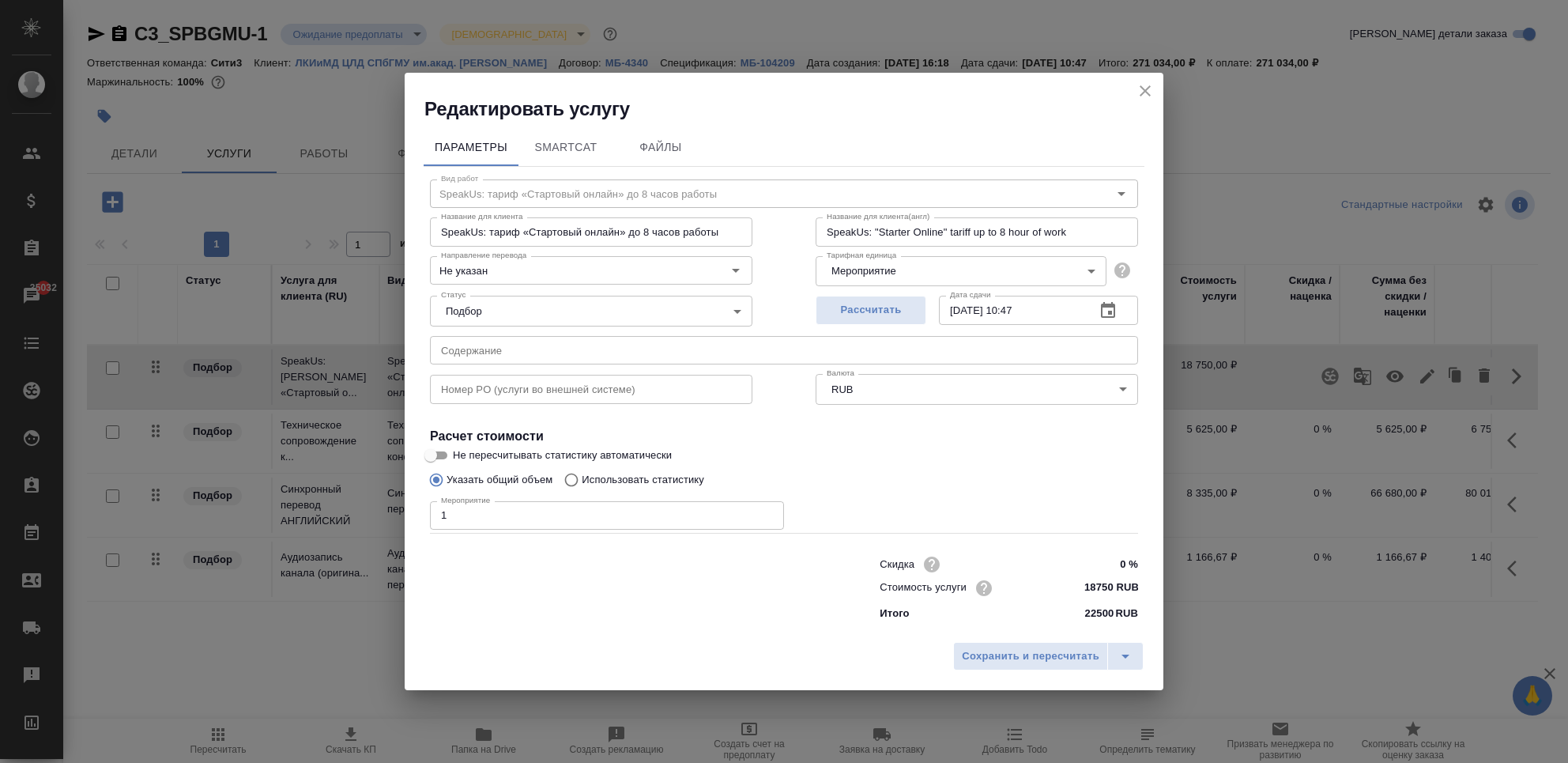
click at [1147, 94] on icon "close" at bounding box center [1145, 91] width 11 height 11
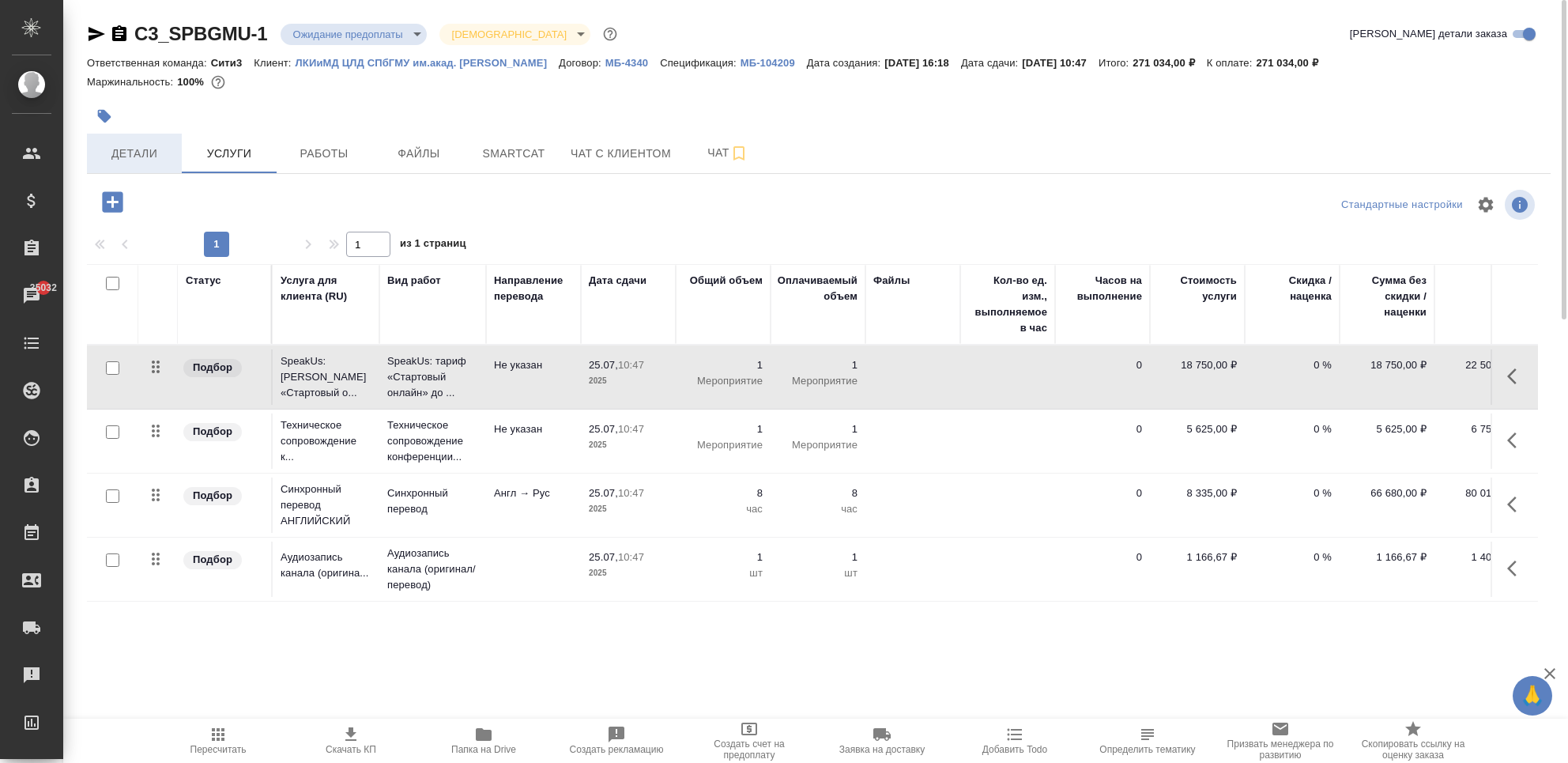
click at [93, 149] on button "Детали" at bounding box center [134, 153] width 95 height 39
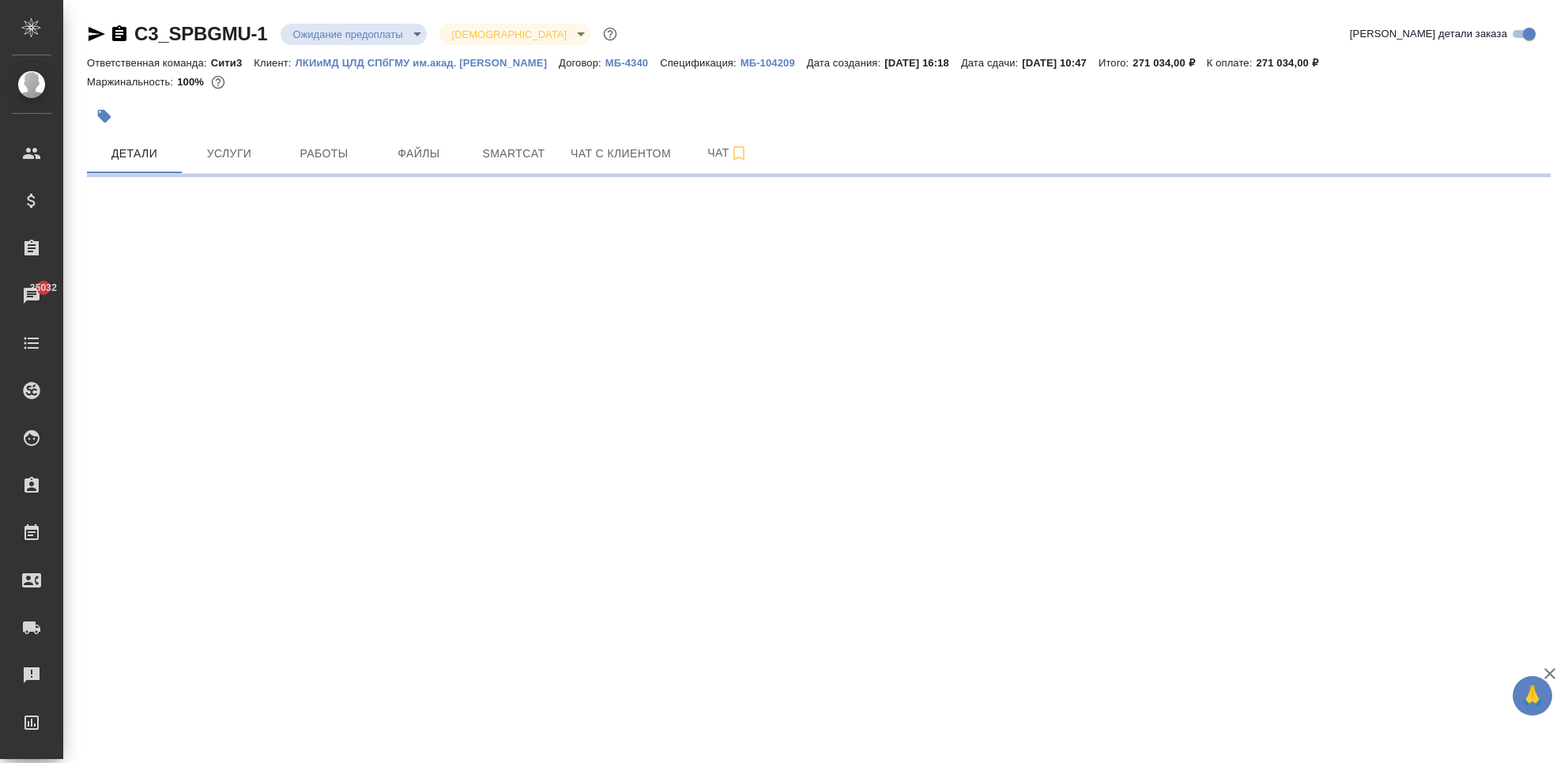
select select "RU"
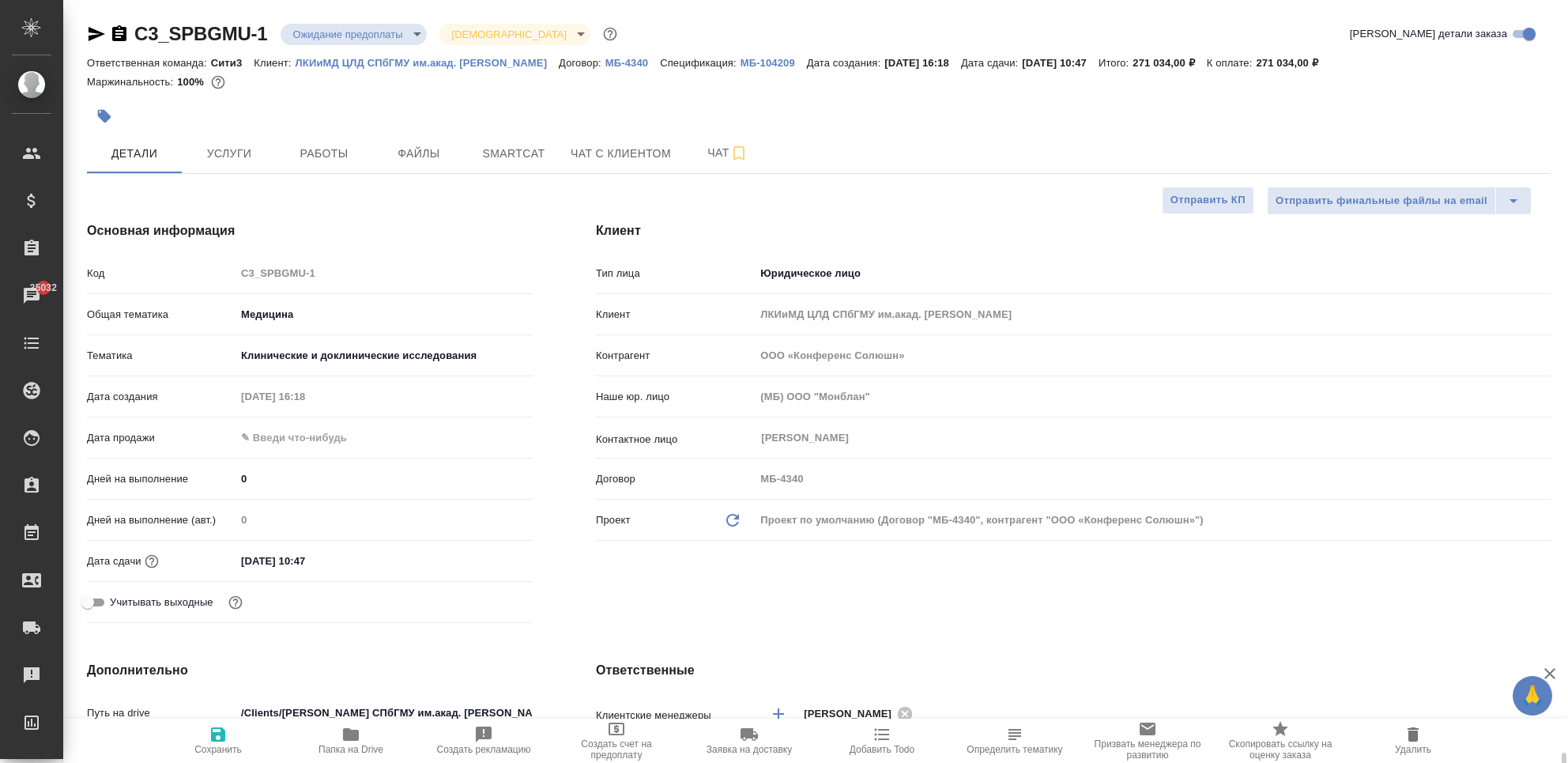
type textarea "x"
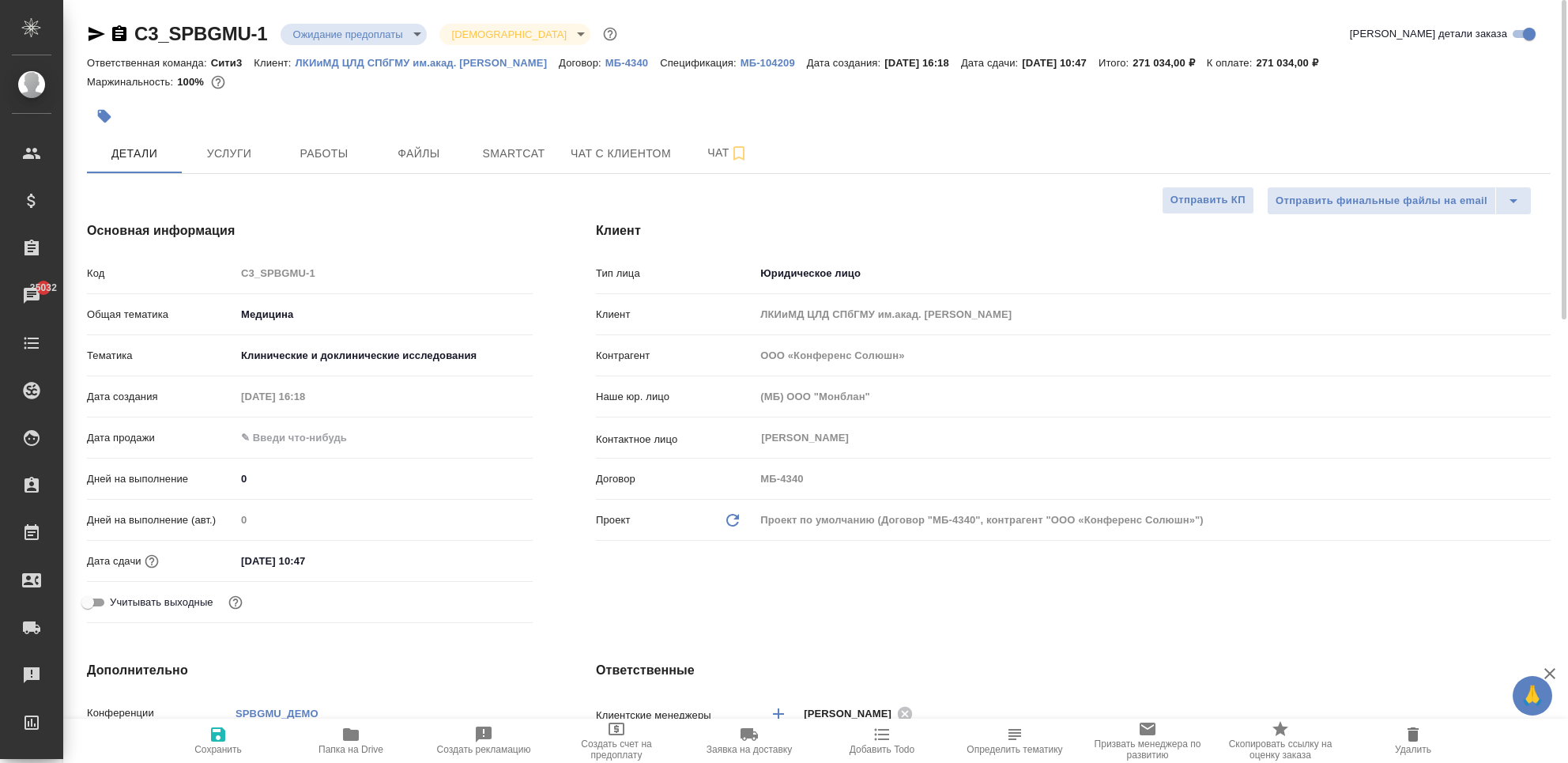
type textarea "x"
click at [96, 32] on icon "button" at bounding box center [96, 34] width 17 height 14
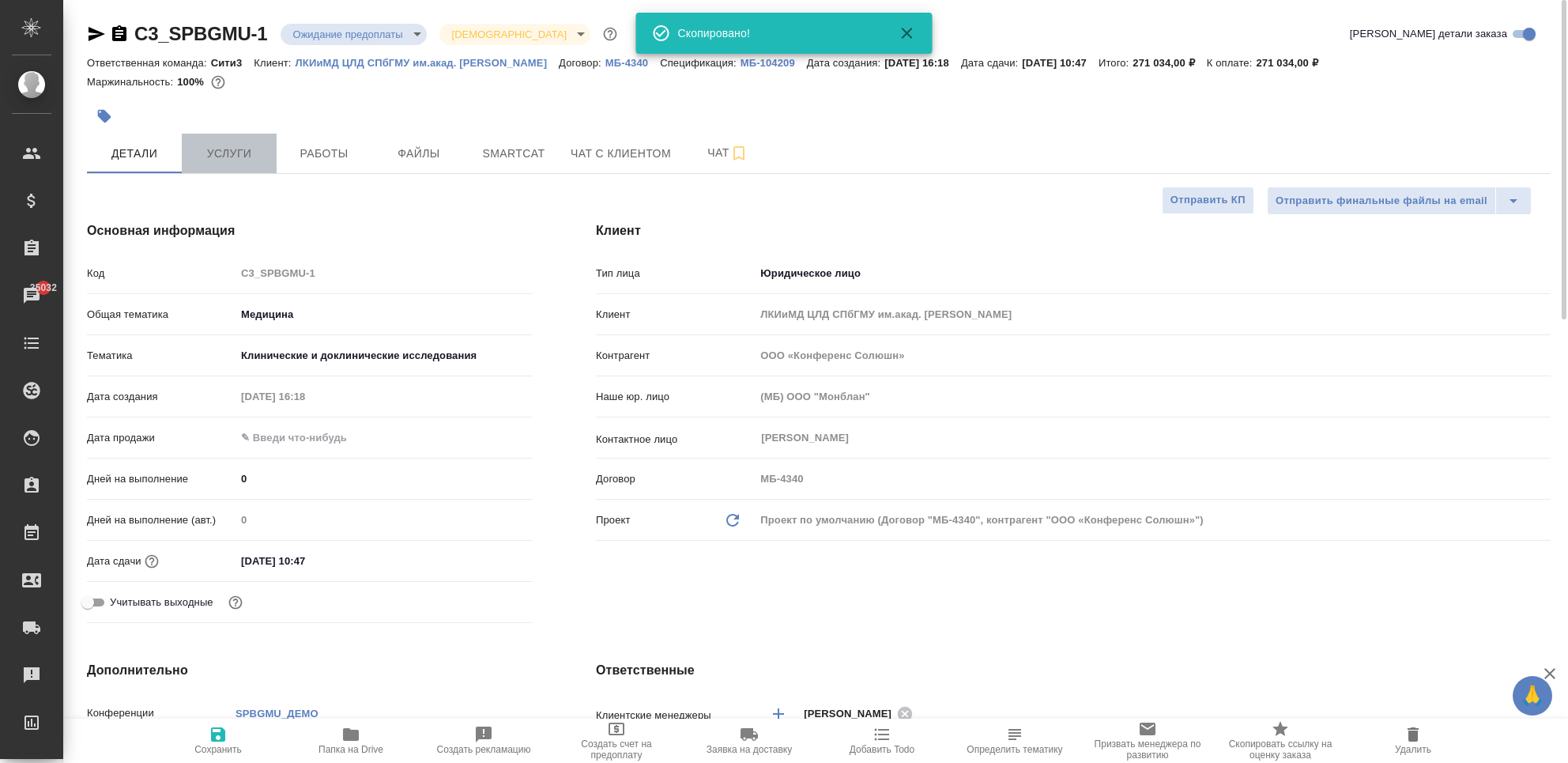
click at [243, 150] on span "Услуги" at bounding box center [229, 154] width 76 height 20
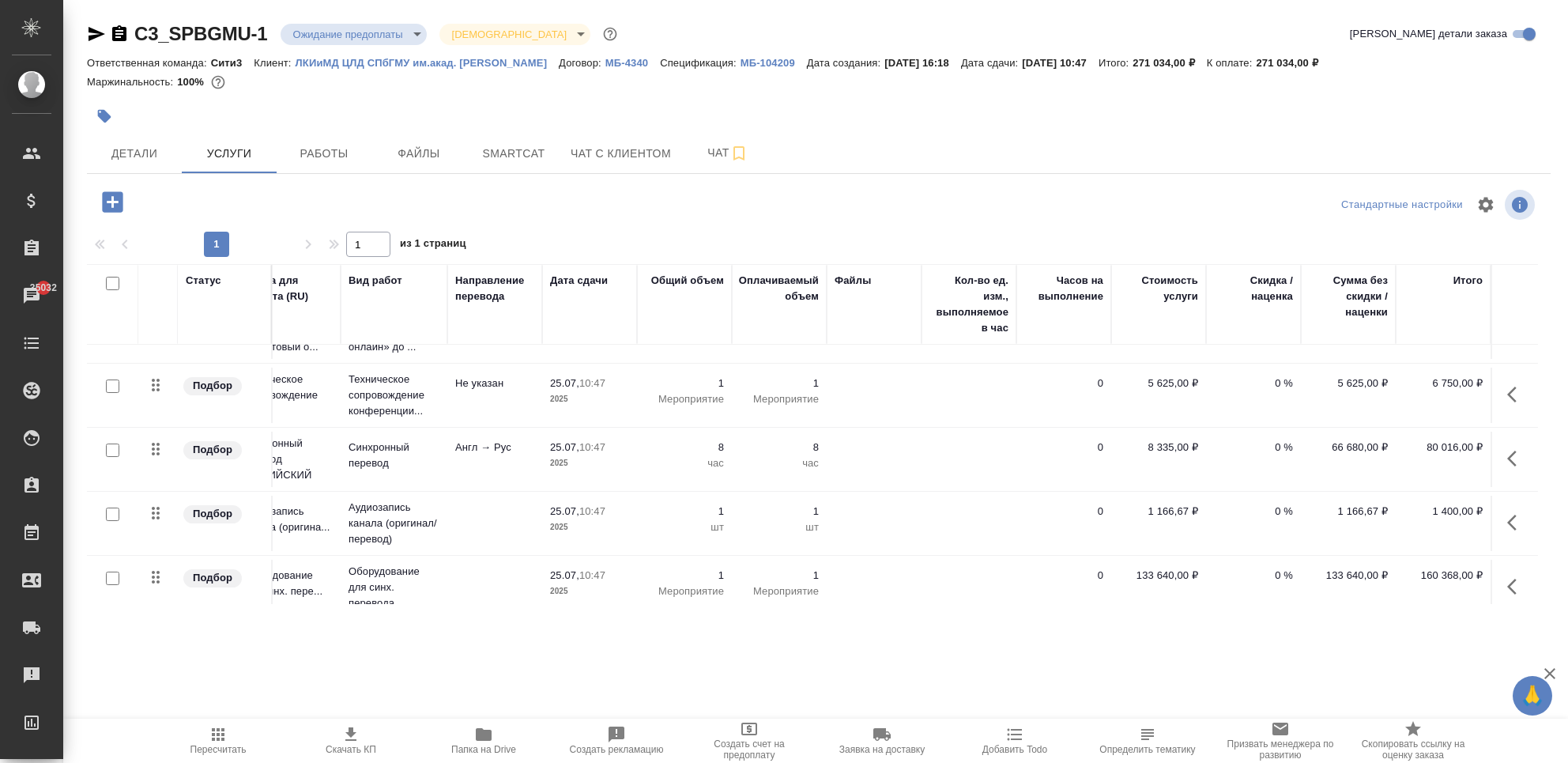
scroll to position [0, 54]
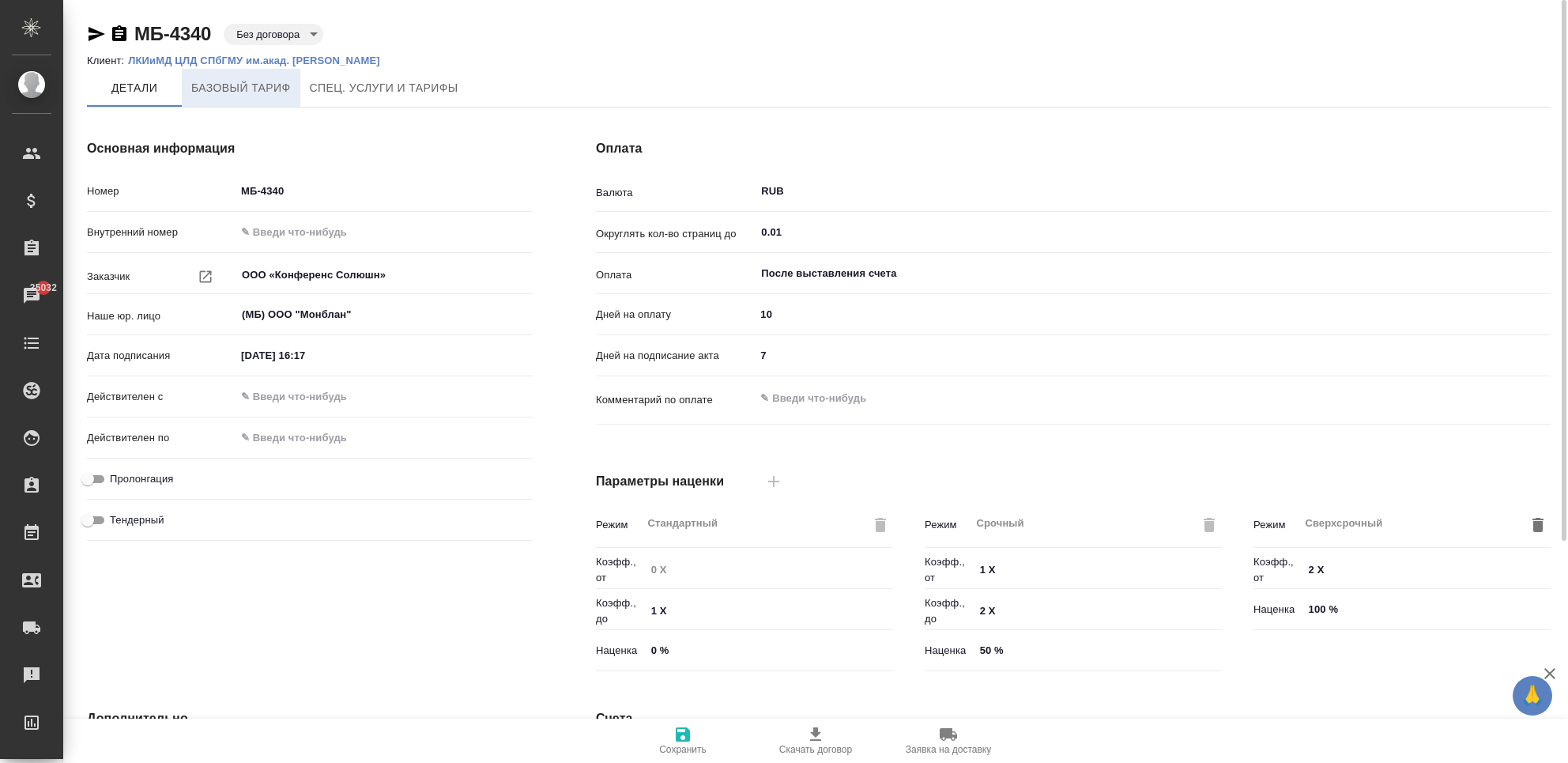
click at [251, 99] on button "Базовый тариф" at bounding box center [241, 87] width 119 height 38
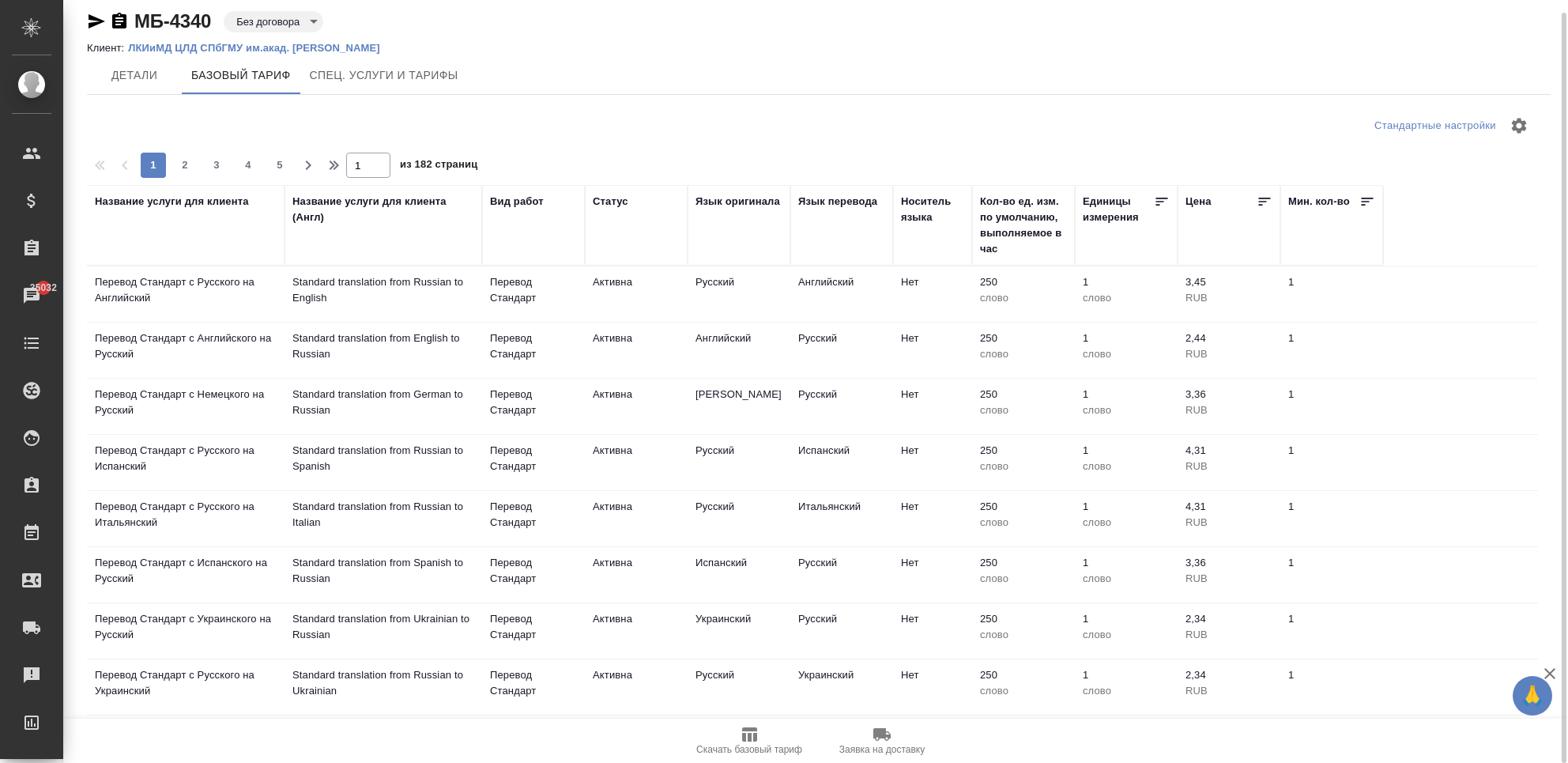
click at [215, 205] on div "Название услуги для клиента" at bounding box center [172, 202] width 154 height 16
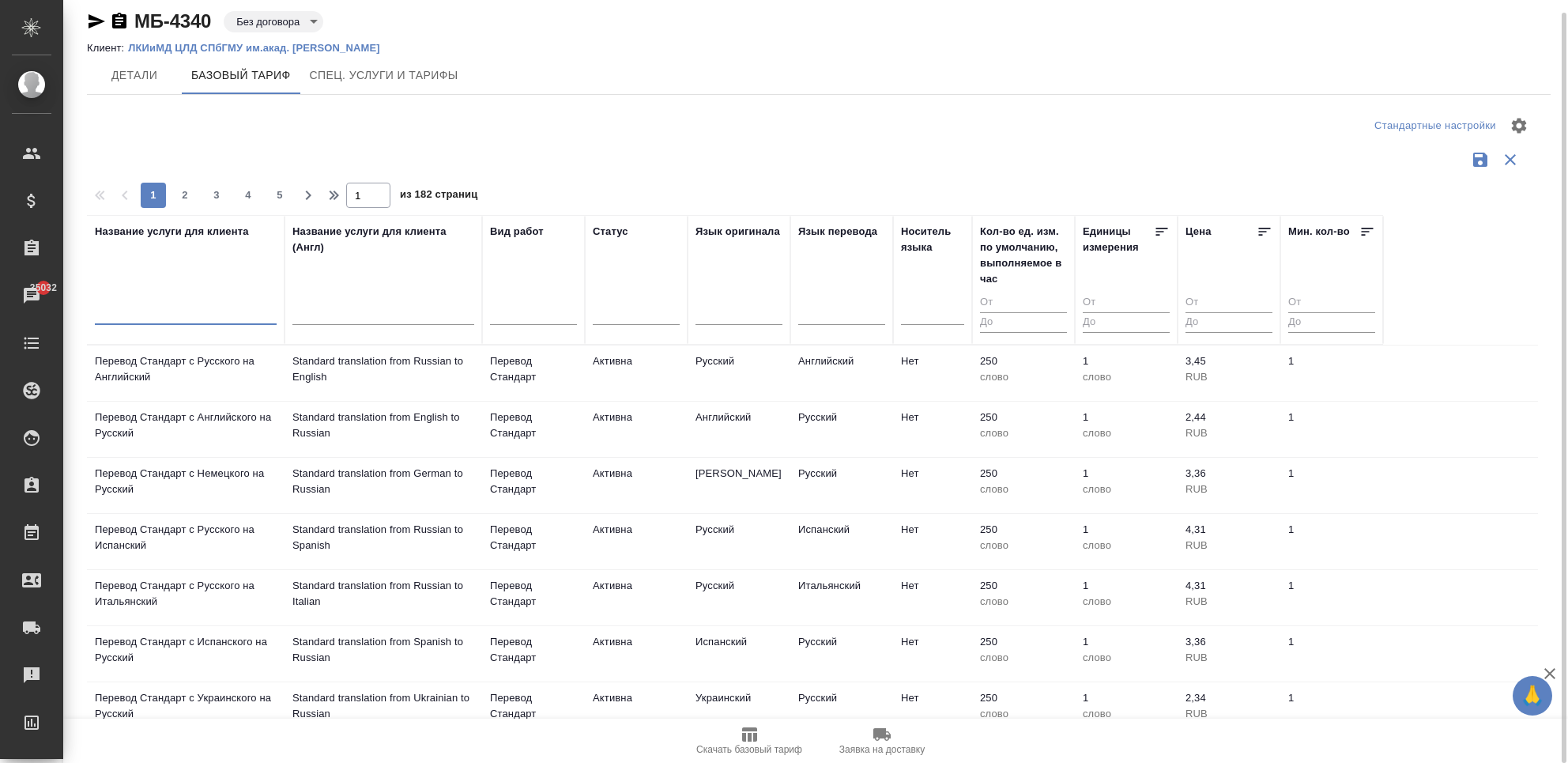
click at [204, 309] on input "text" at bounding box center [186, 314] width 181 height 20
type input "ы"
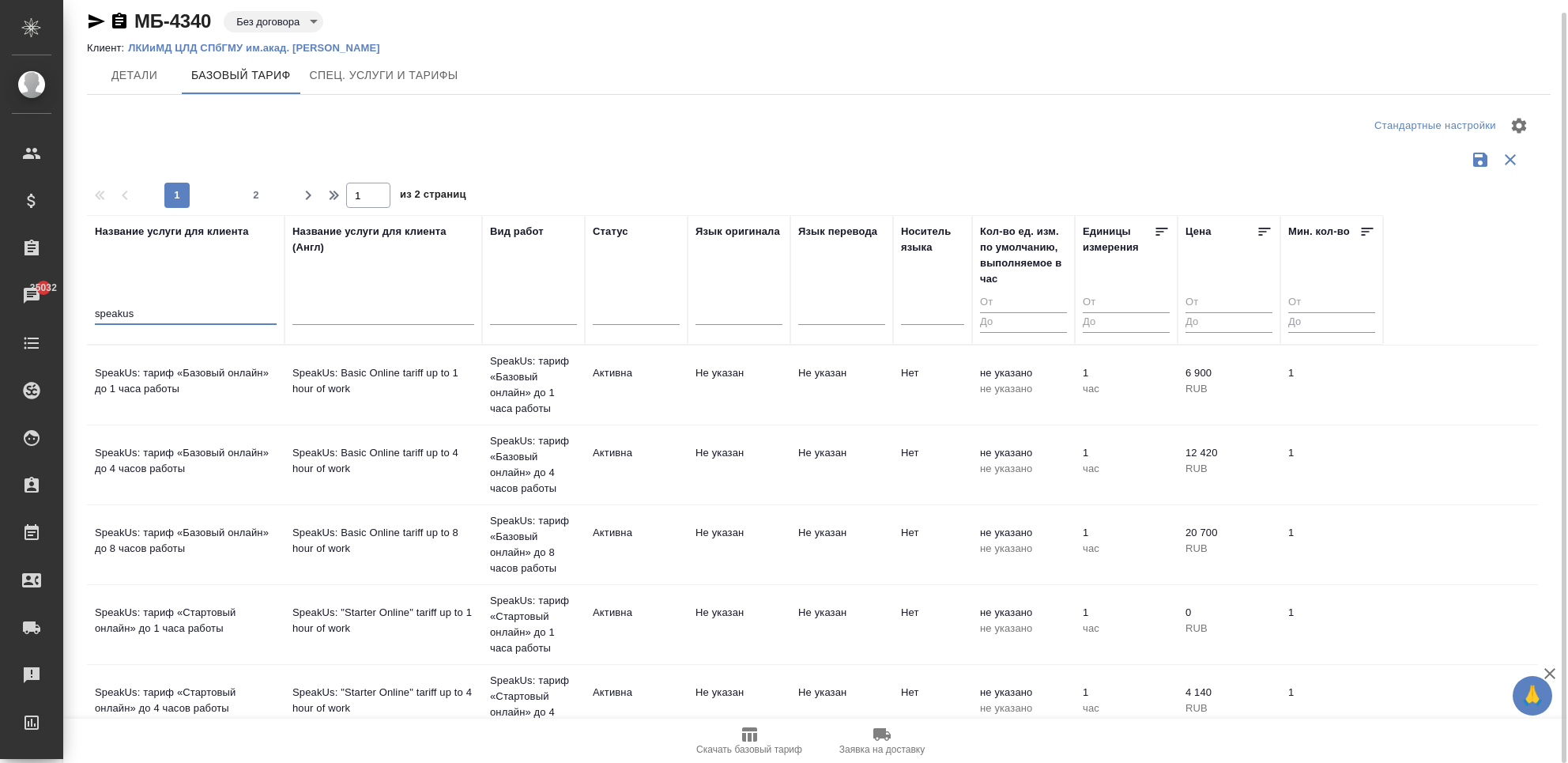
scroll to position [42, 0]
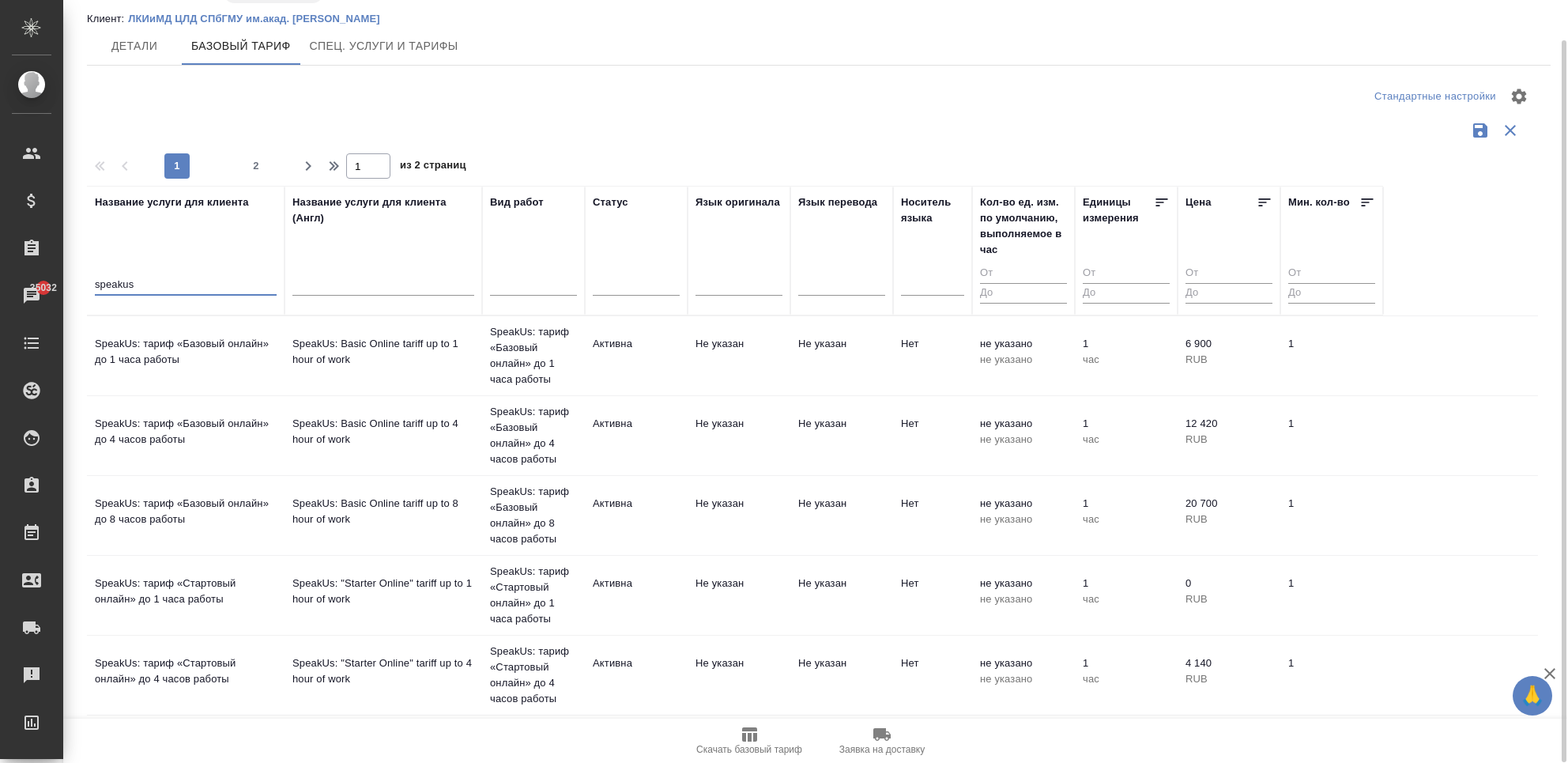
type input "speakus"
click at [130, 51] on span "Детали" at bounding box center [134, 46] width 76 height 20
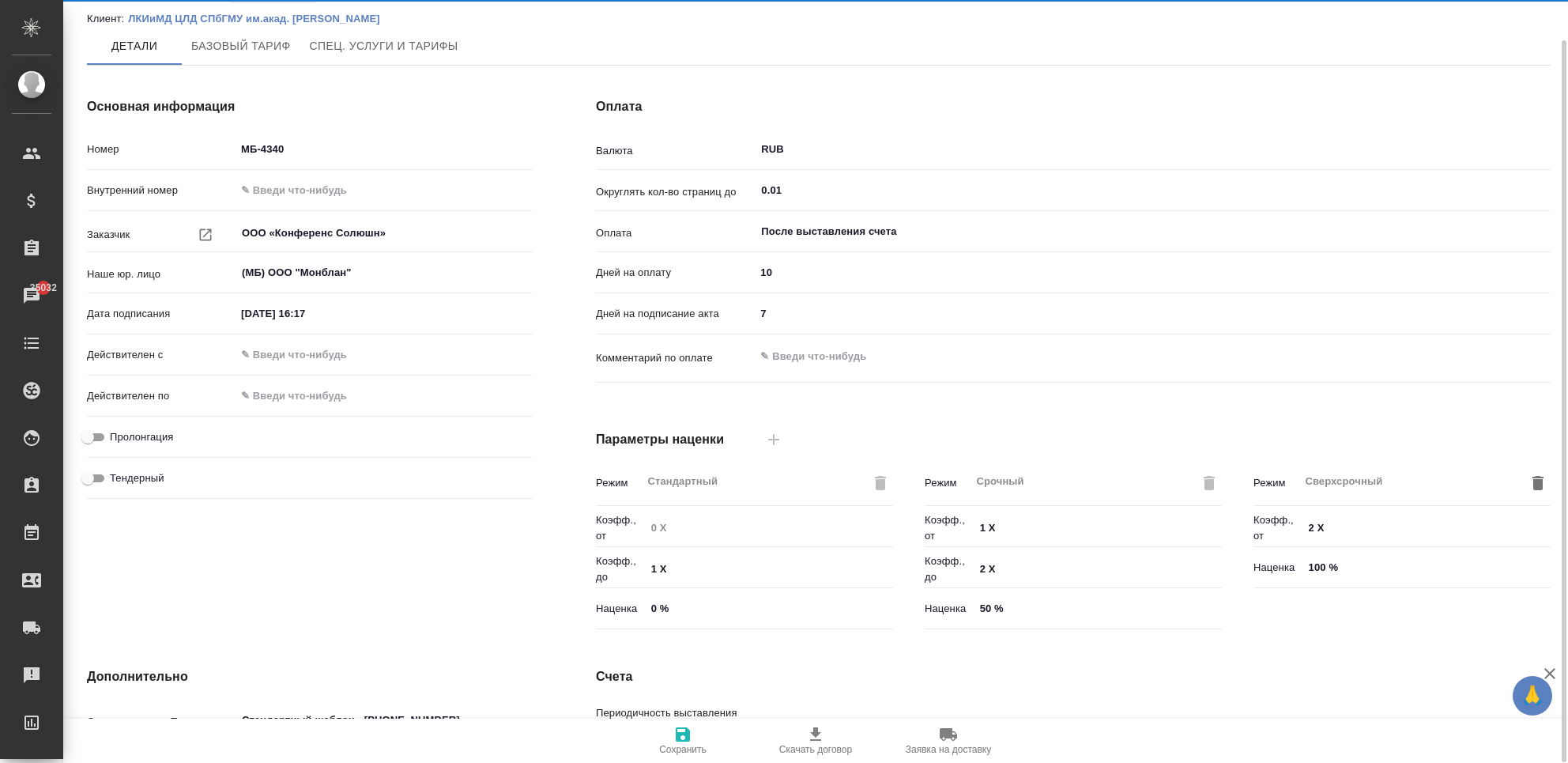
type input "Прайс_2025_филиалы"
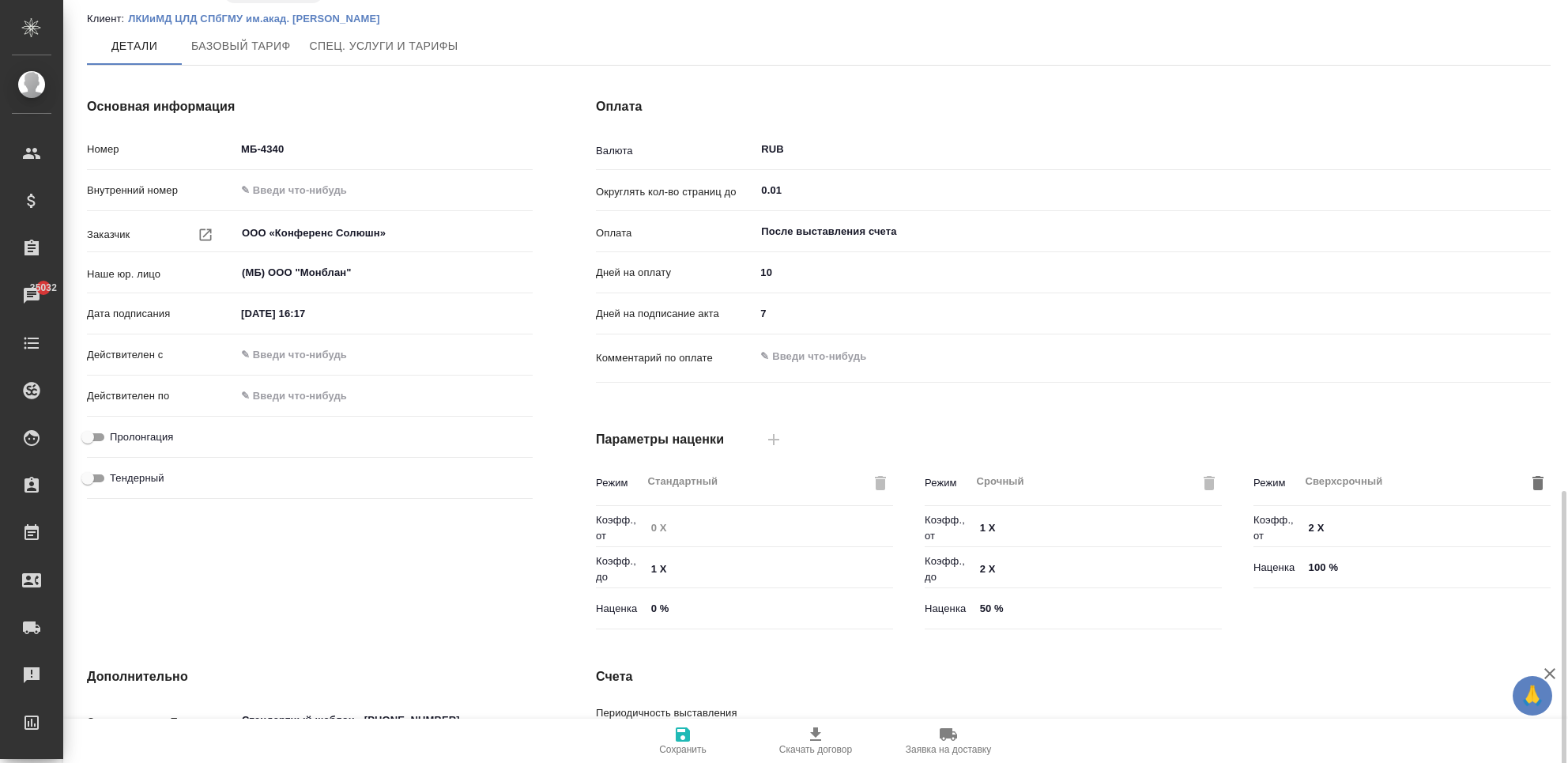
scroll to position [312, 0]
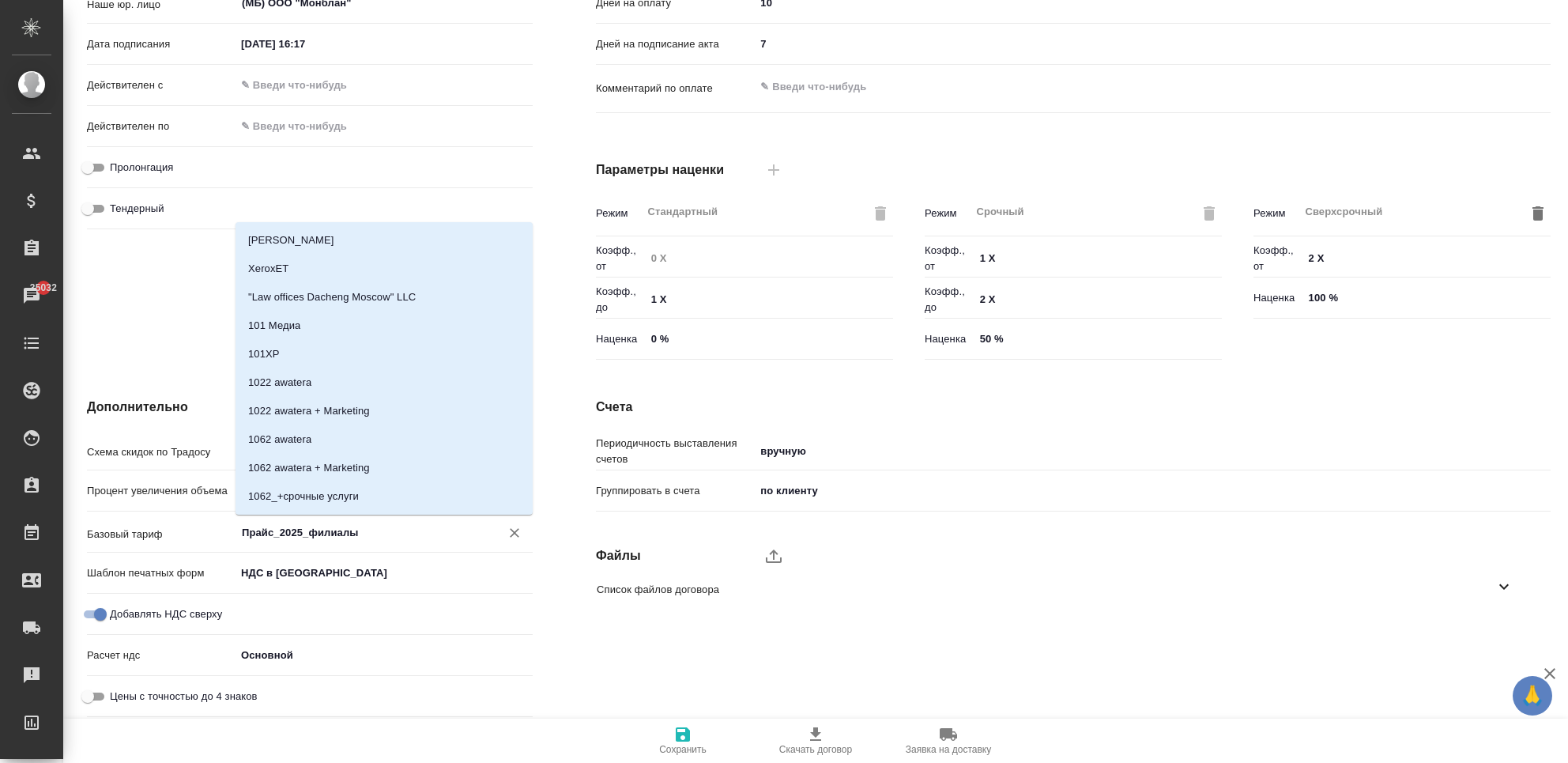
drag, startPoint x: 370, startPoint y: 526, endPoint x: 240, endPoint y: 517, distance: 130.3
click at [240, 517] on body "🙏 .cls-1 fill:#fff; AWATERA Chekhalkova [PERSON_NAME] Спецификации Заказы 35032…" at bounding box center [784, 445] width 1568 height 890
click at [188, 272] on div "Основная информация Номер МБ-4340 Внутренний номер Заказчик ООО «Конференс Солю…" at bounding box center [309, 96] width 509 height 601
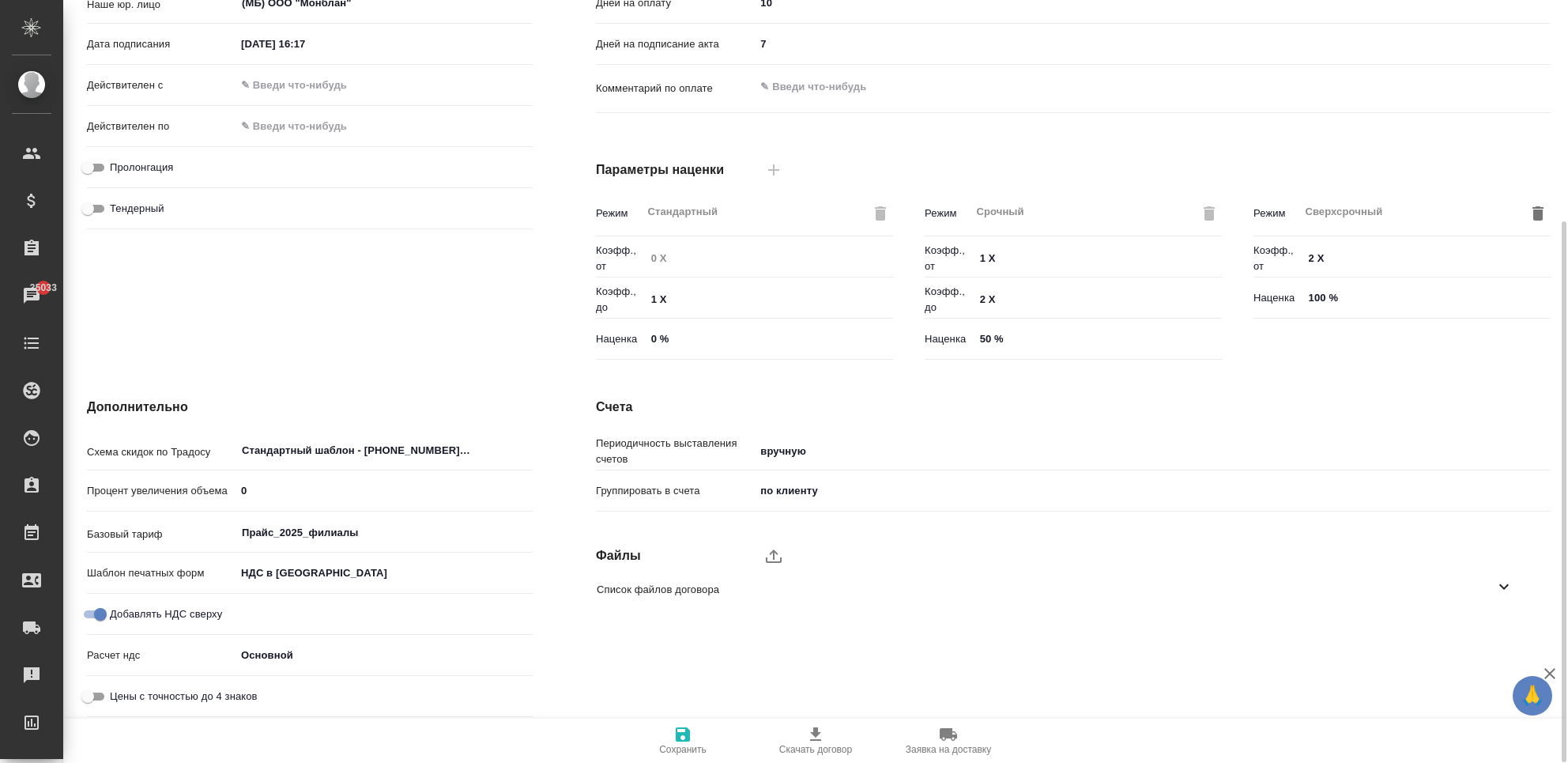
scroll to position [0, 0]
